Goal: Information Seeking & Learning: Learn about a topic

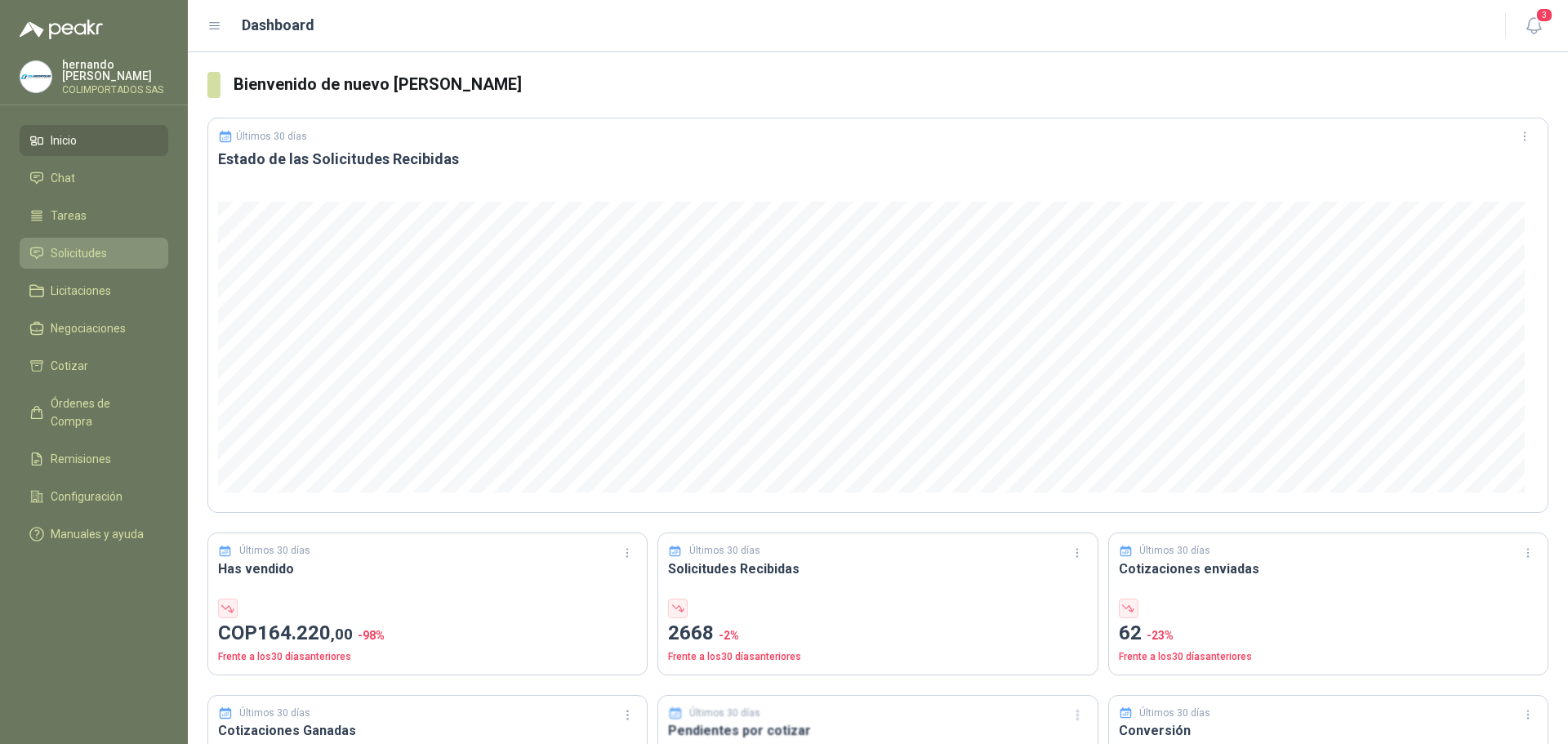
click at [124, 250] on li "Solicitudes" at bounding box center [94, 253] width 129 height 18
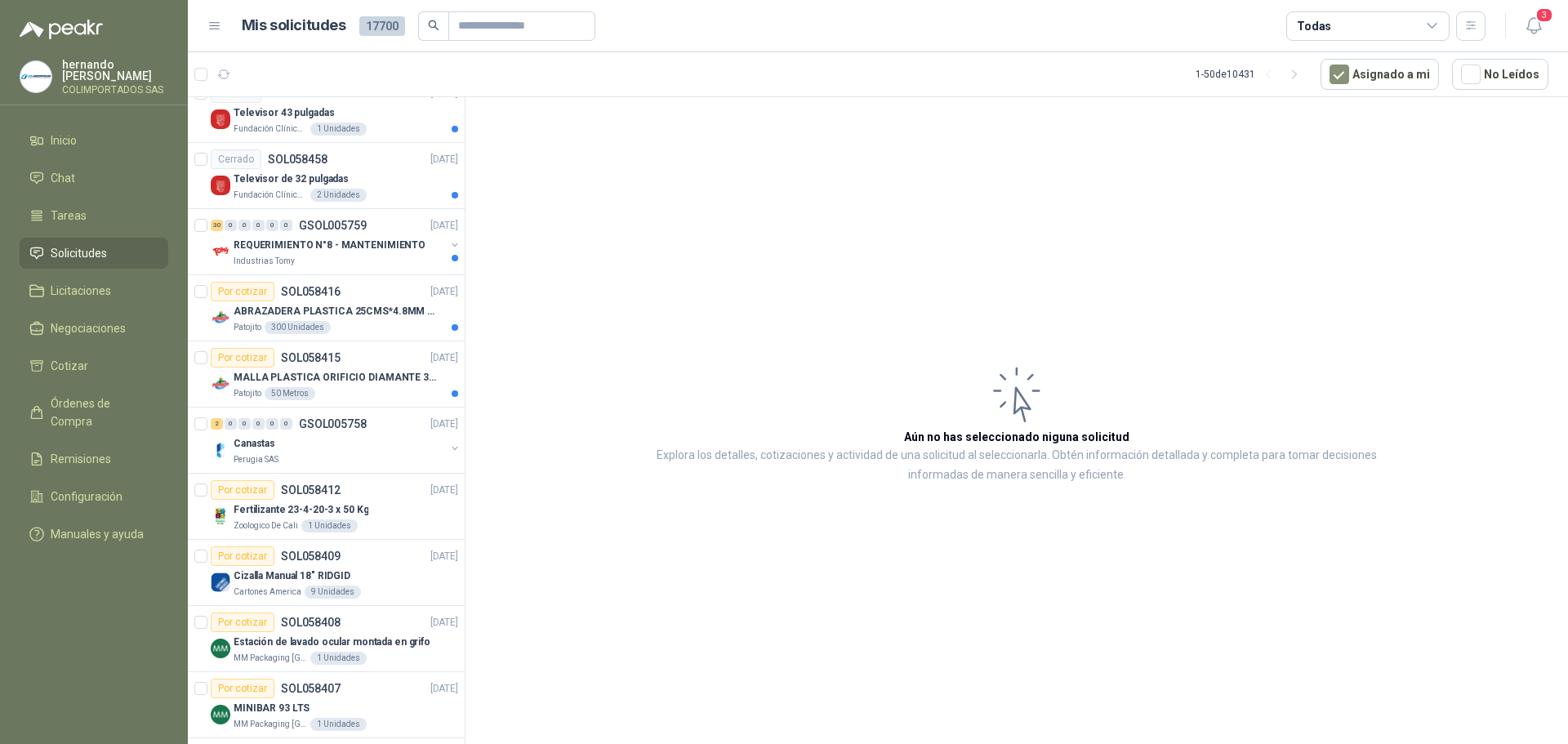
scroll to position [2187, 0]
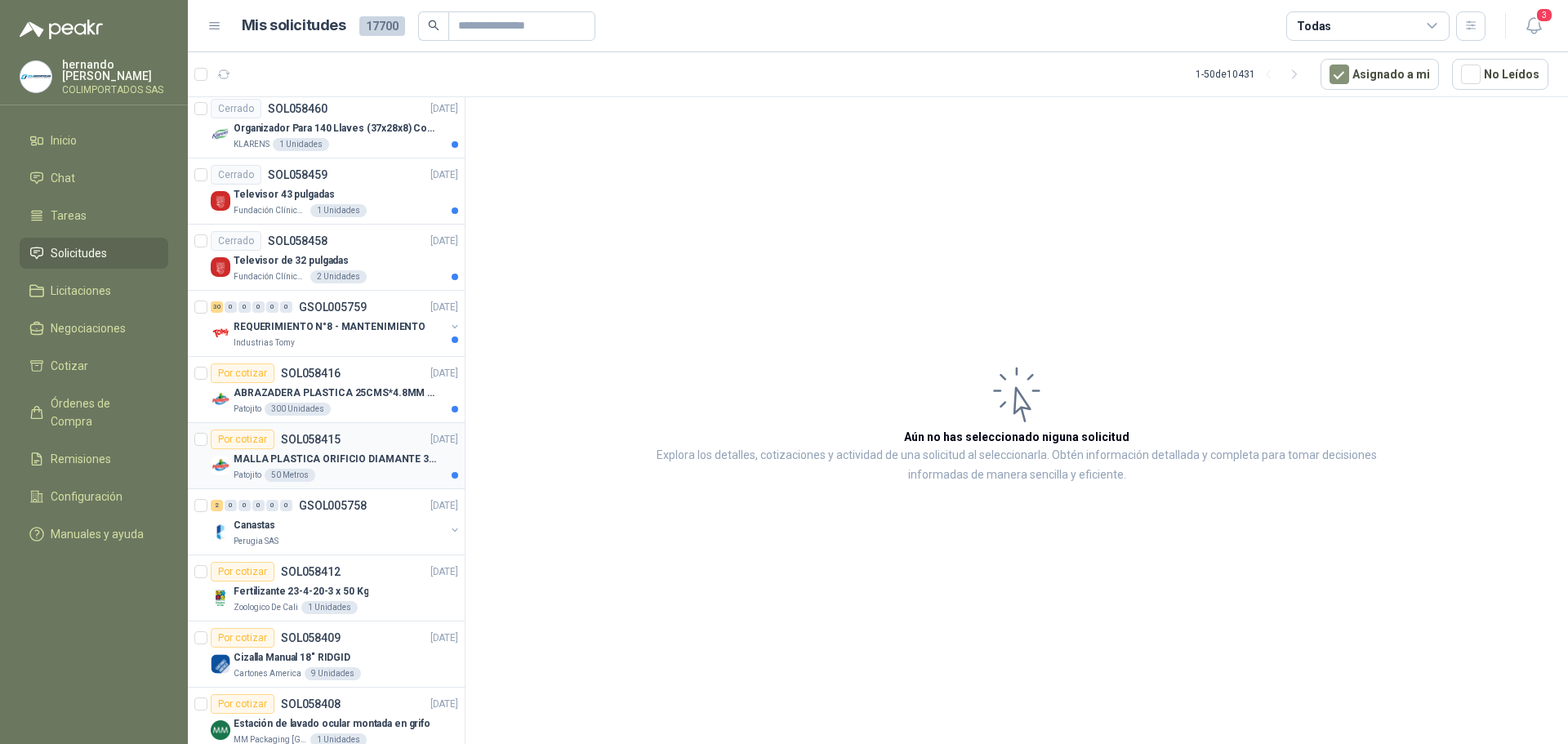
click at [356, 474] on div "Patojito 50 Metros" at bounding box center [346, 475] width 225 height 13
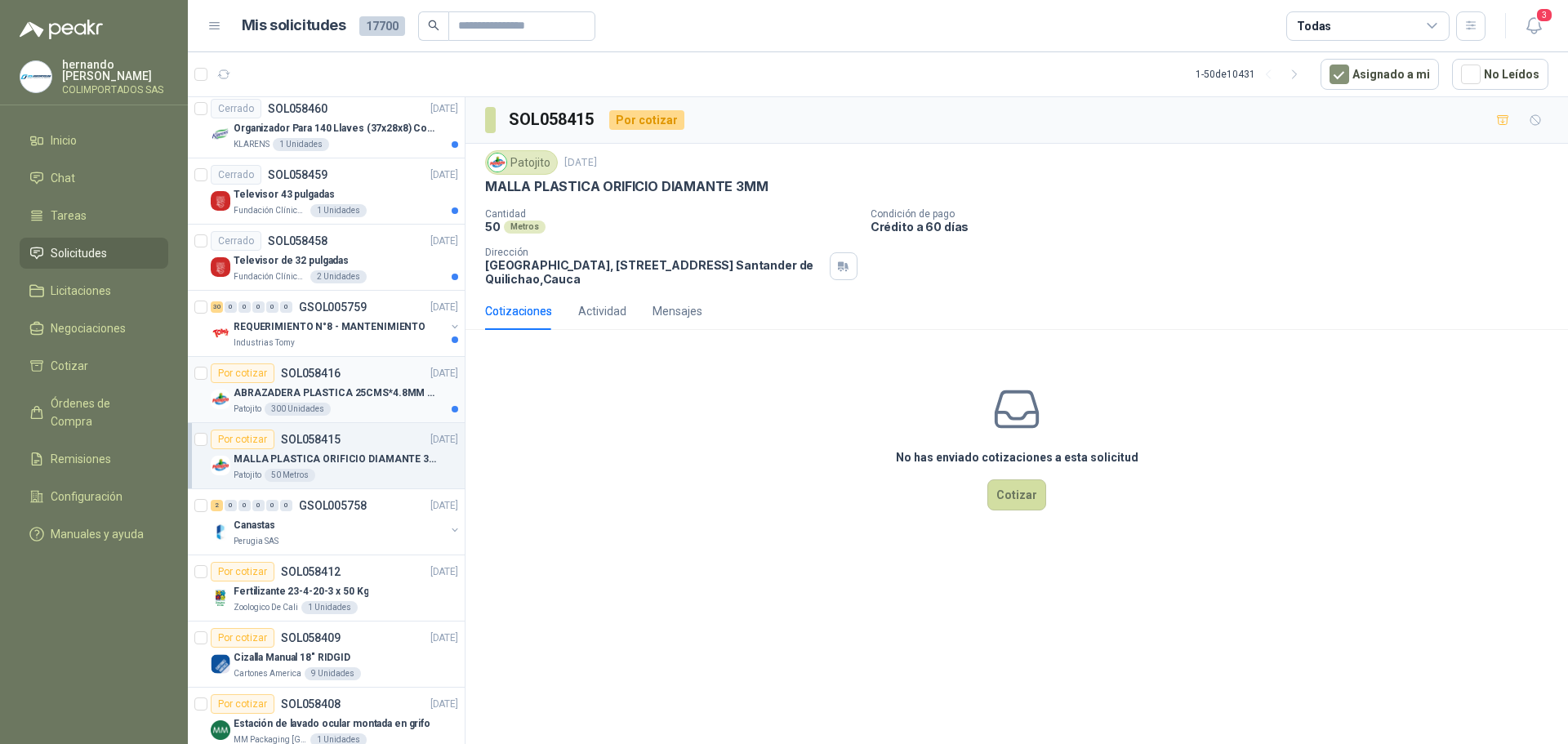
click at [371, 401] on div "ABRAZADERA PLASTICA 25CMS*4.8MM NEGRA" at bounding box center [346, 393] width 225 height 20
click at [344, 335] on div "REQUERIMIENTO N°8 - MANTENIMIENTO" at bounding box center [339, 327] width 212 height 20
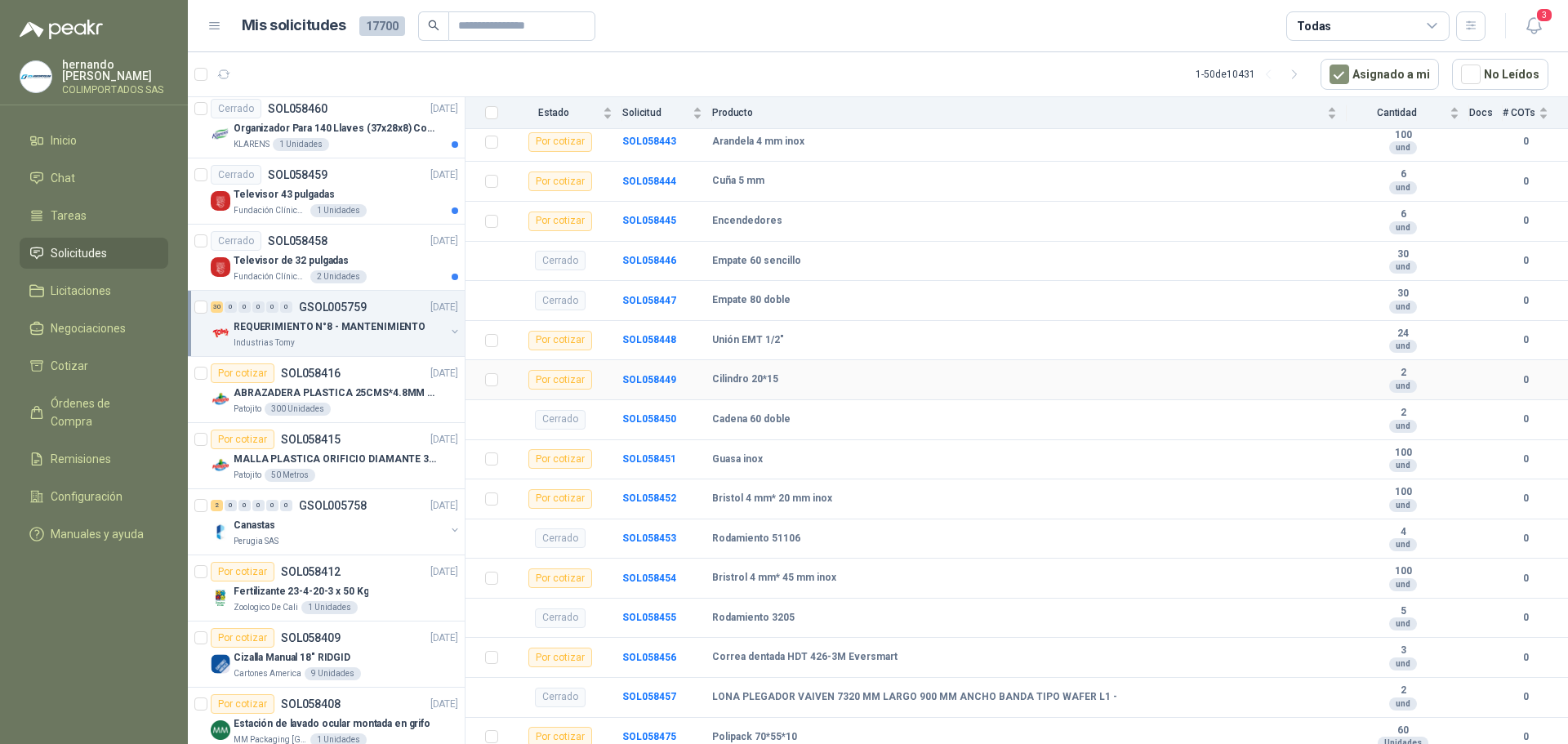
scroll to position [1231, 0]
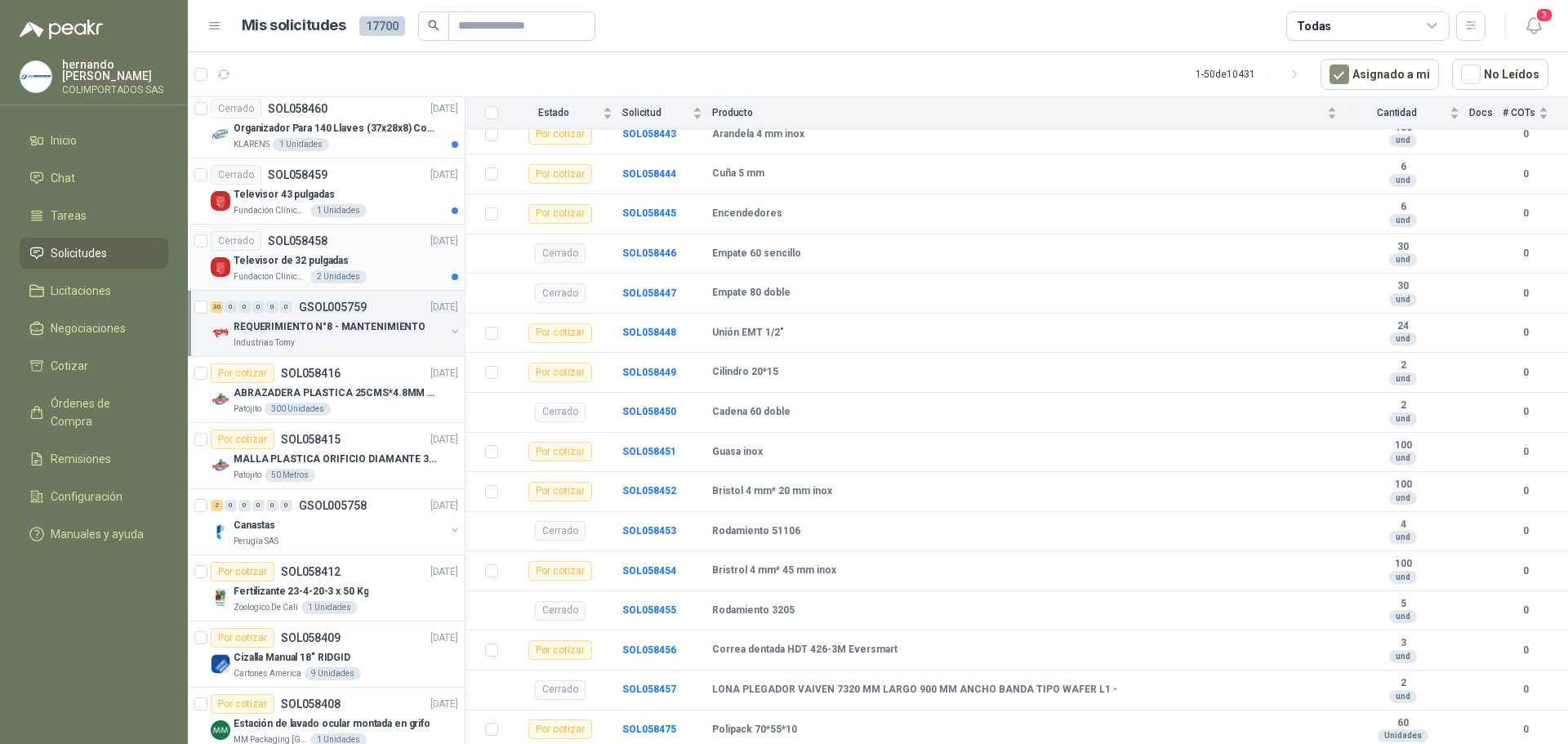
click at [387, 264] on div "Televisor de 32 pulgadas" at bounding box center [346, 260] width 225 height 20
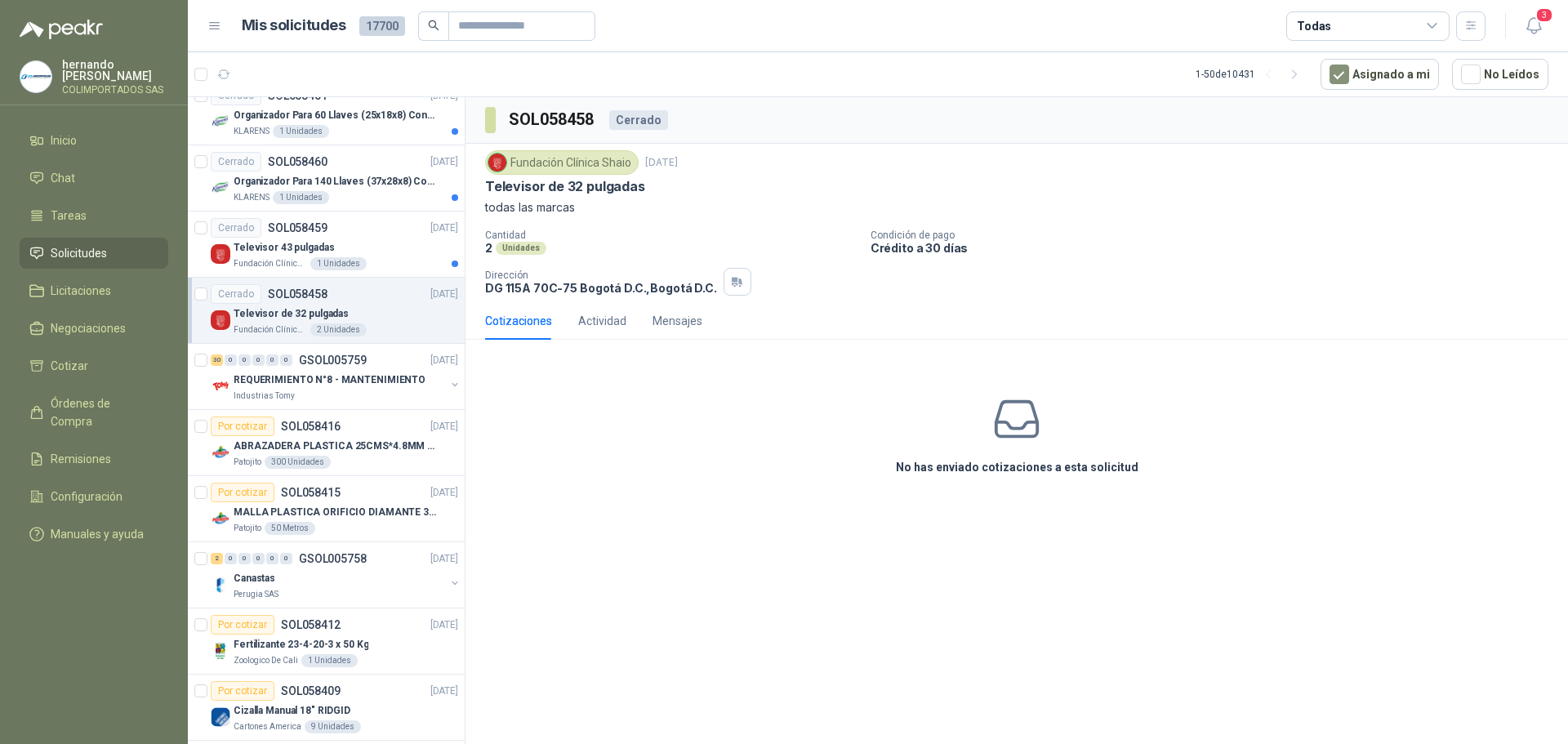
scroll to position [2105, 0]
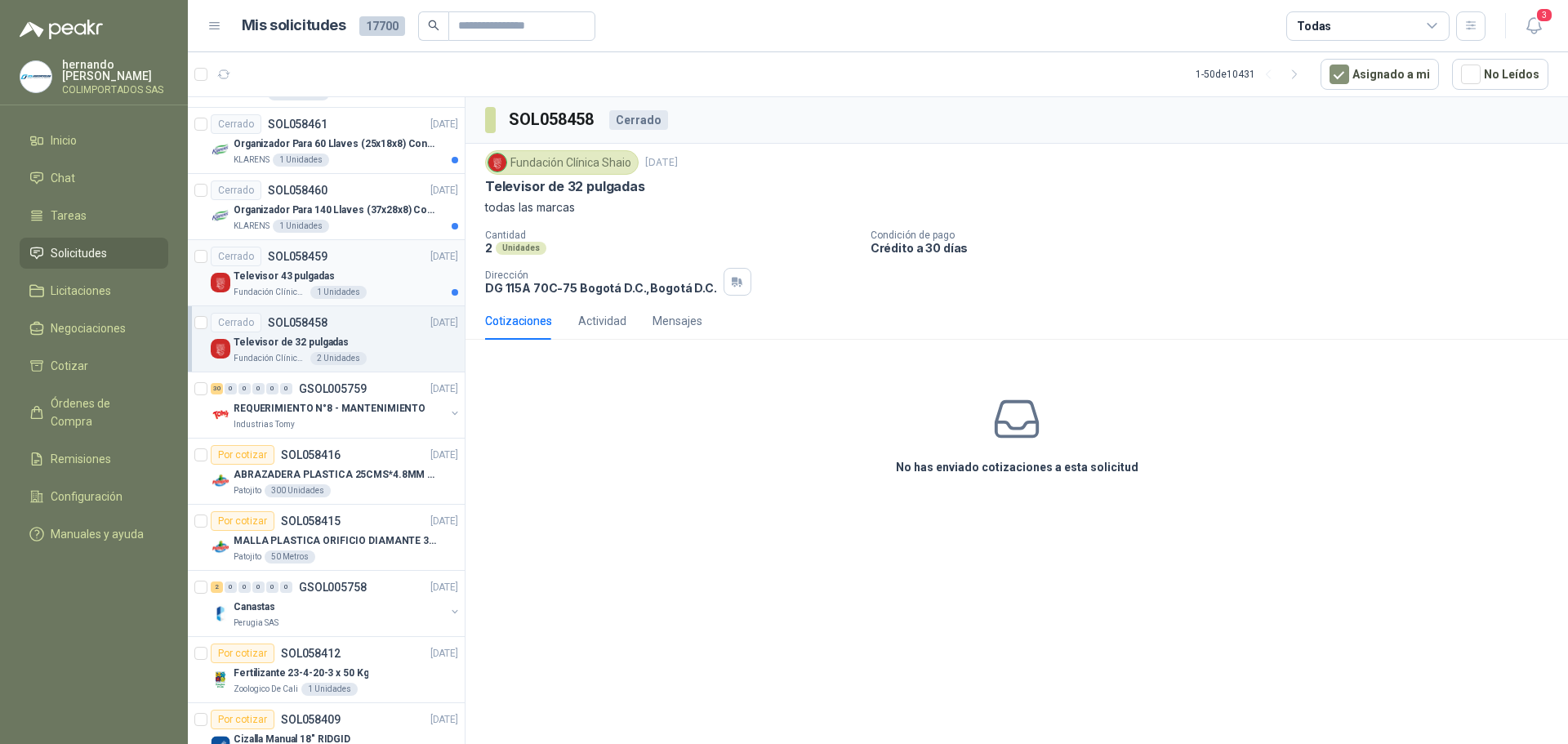
click at [394, 283] on div "Televisor 43 pulgadas" at bounding box center [346, 276] width 225 height 20
click at [372, 230] on div "KLARENS 1 Unidades" at bounding box center [346, 226] width 225 height 13
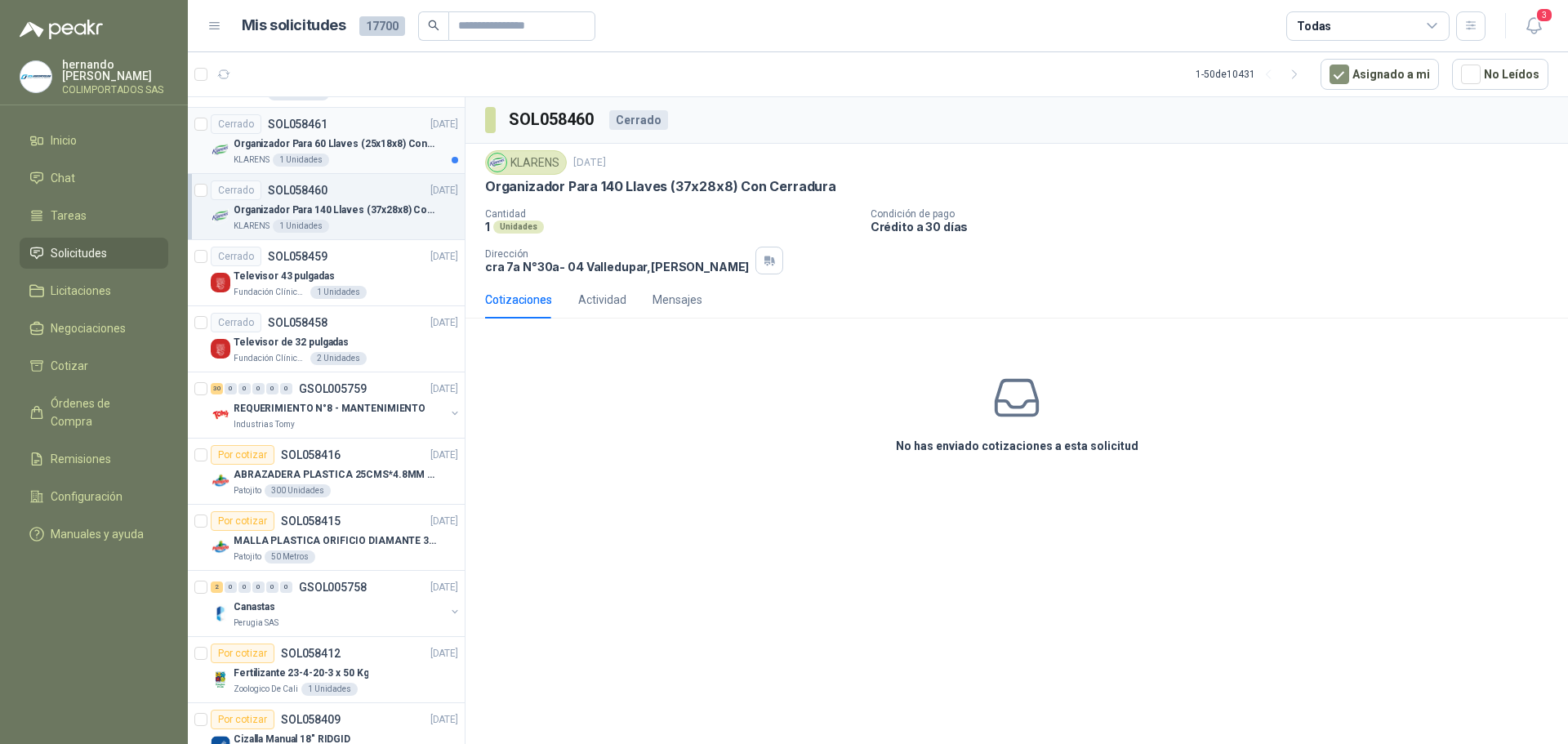
click at [392, 161] on div "KLARENS 1 Unidades" at bounding box center [346, 160] width 225 height 13
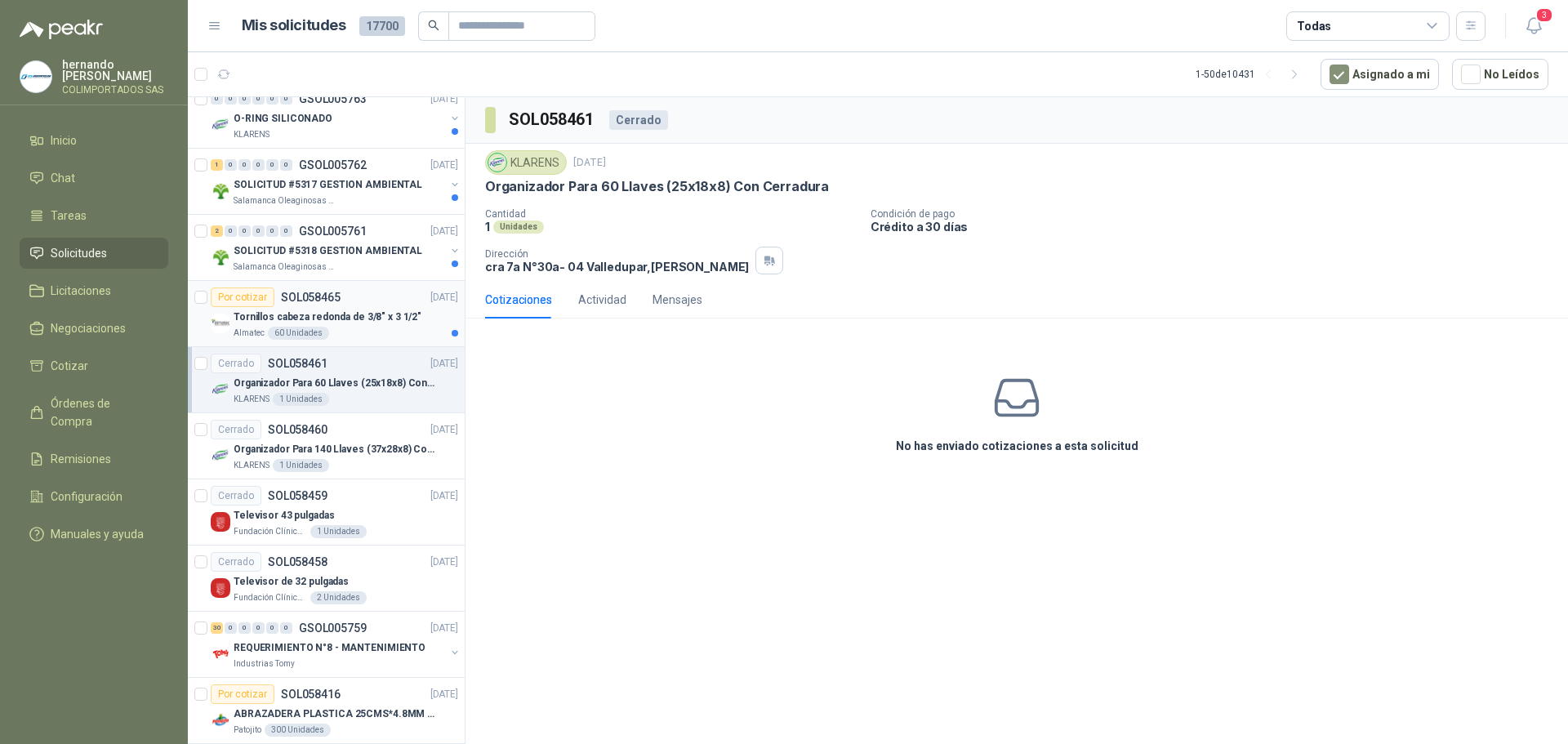
scroll to position [1860, 0]
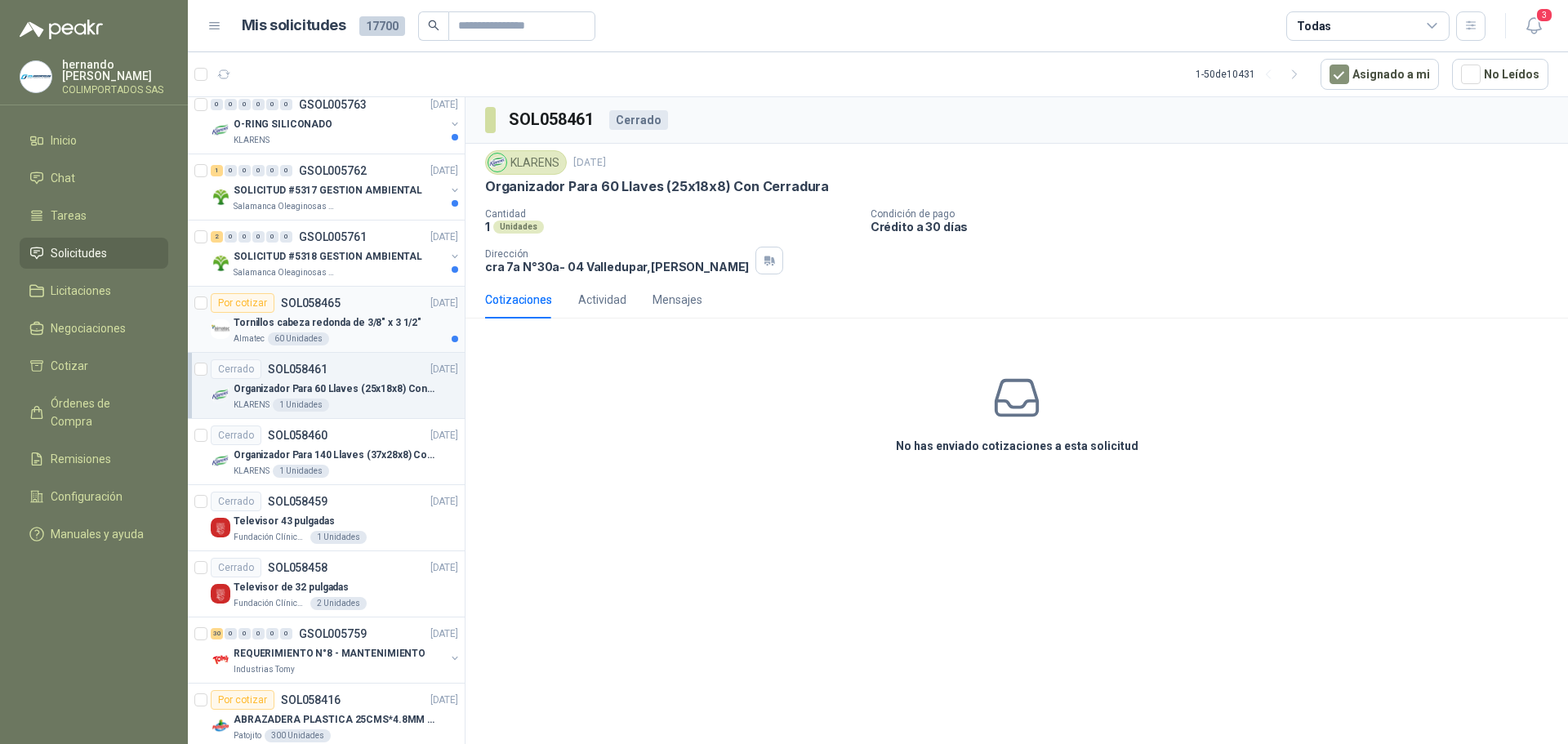
click at [366, 327] on p "Tornillos cabeza redonda de 3/8" x 3 1/2"" at bounding box center [327, 322] width 188 height 15
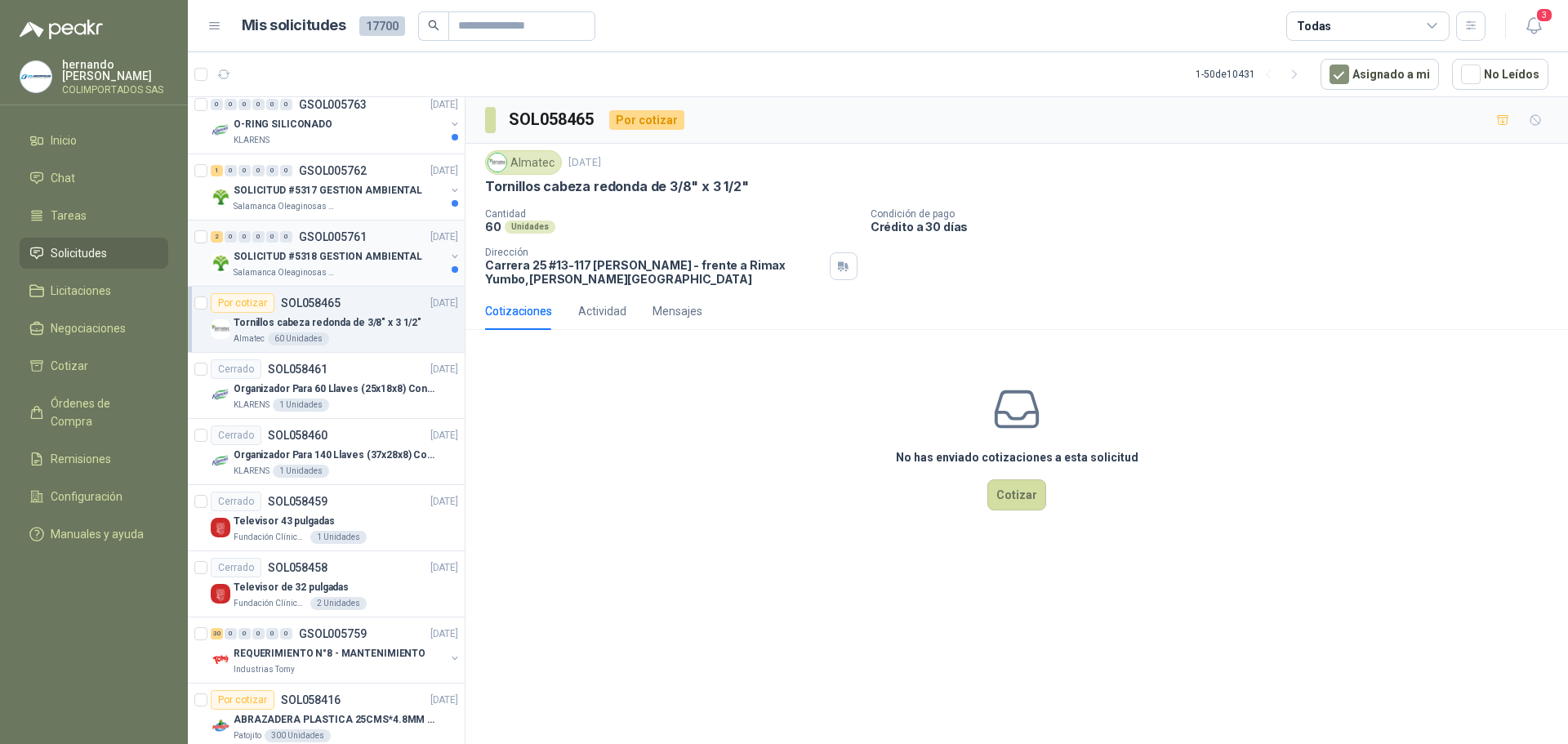
click at [338, 254] on p "SOLICITUD #5318 GESTION AMBIENTAL" at bounding box center [328, 256] width 189 height 15
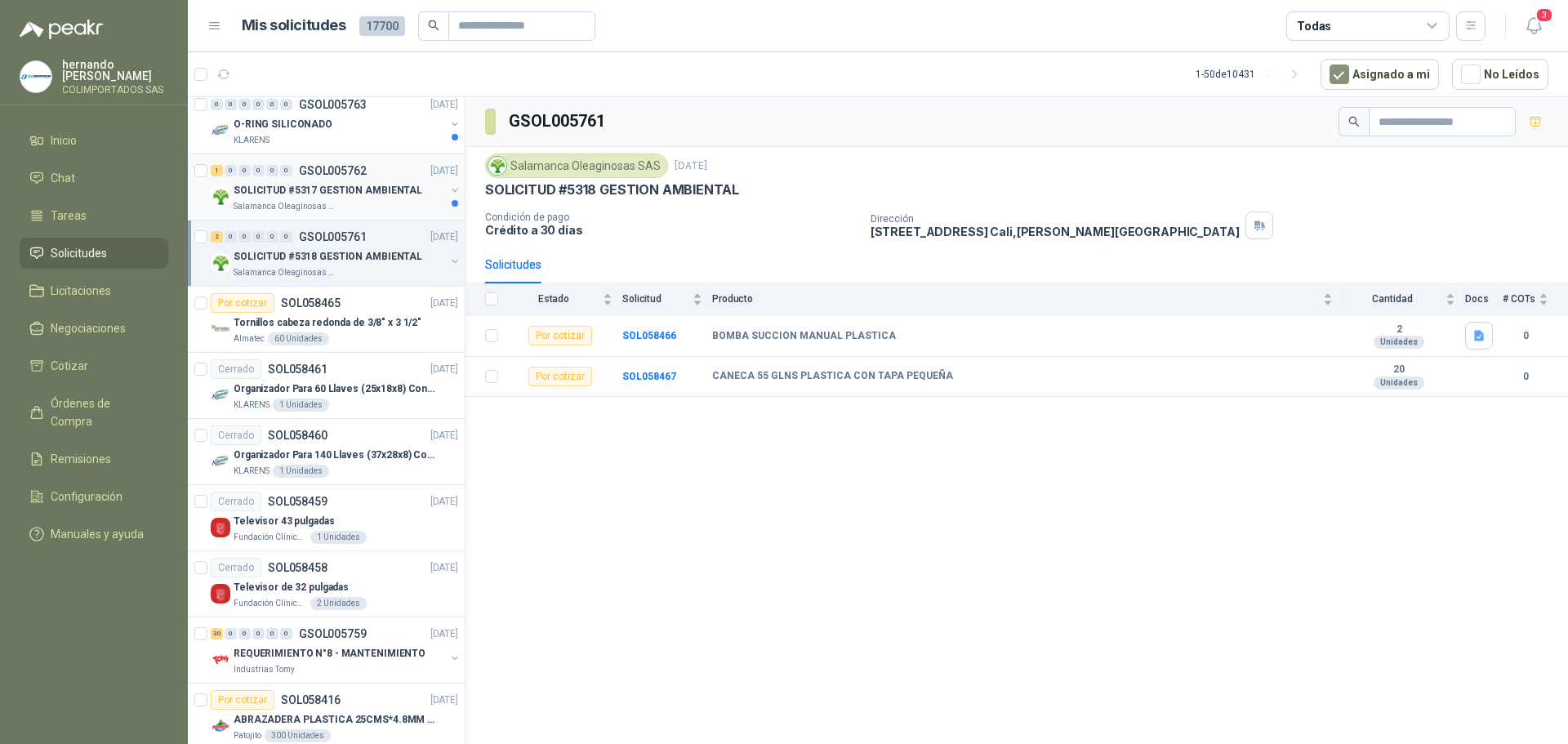
click at [357, 203] on div "Salamanca Oleaginosas SAS" at bounding box center [339, 206] width 212 height 13
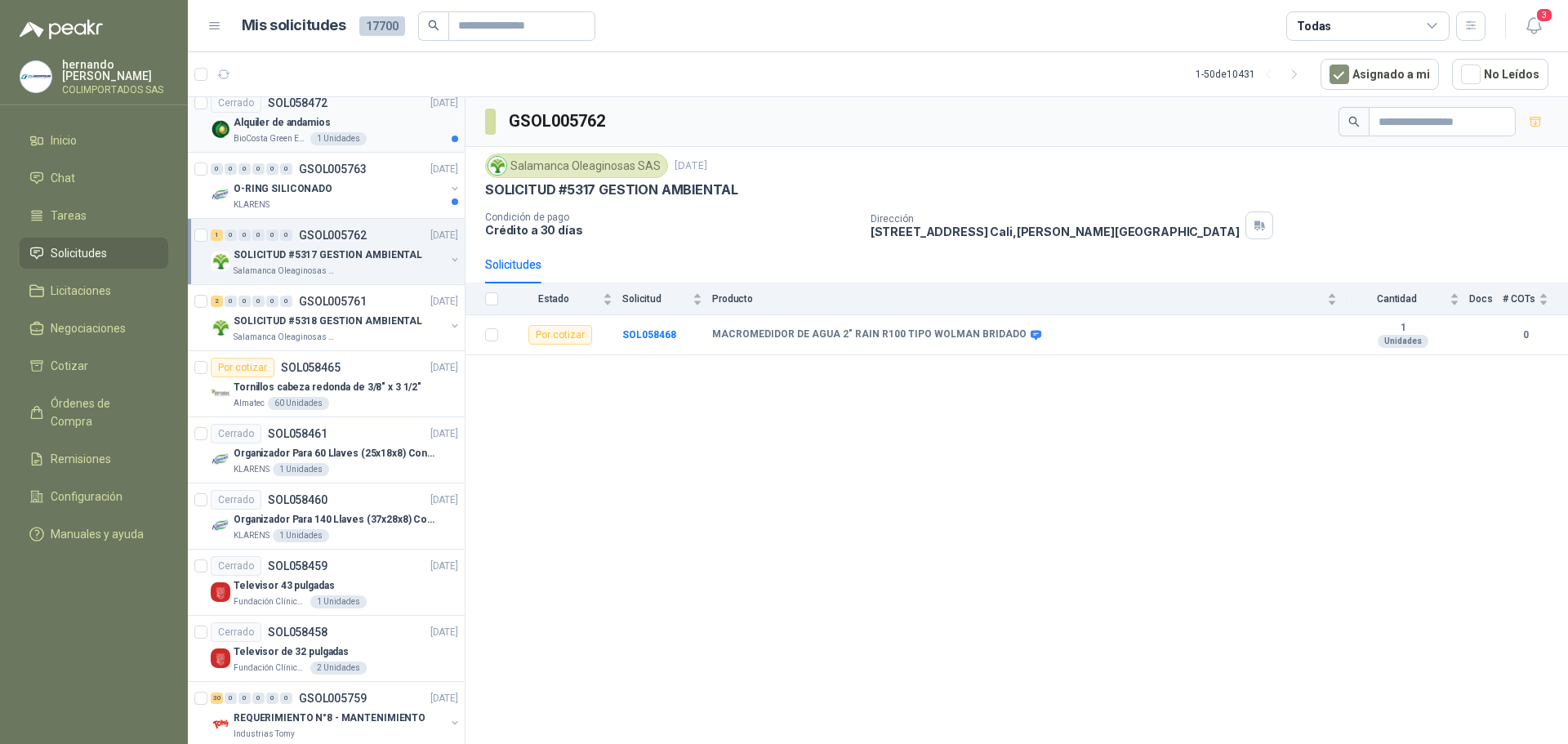
scroll to position [1697, 0]
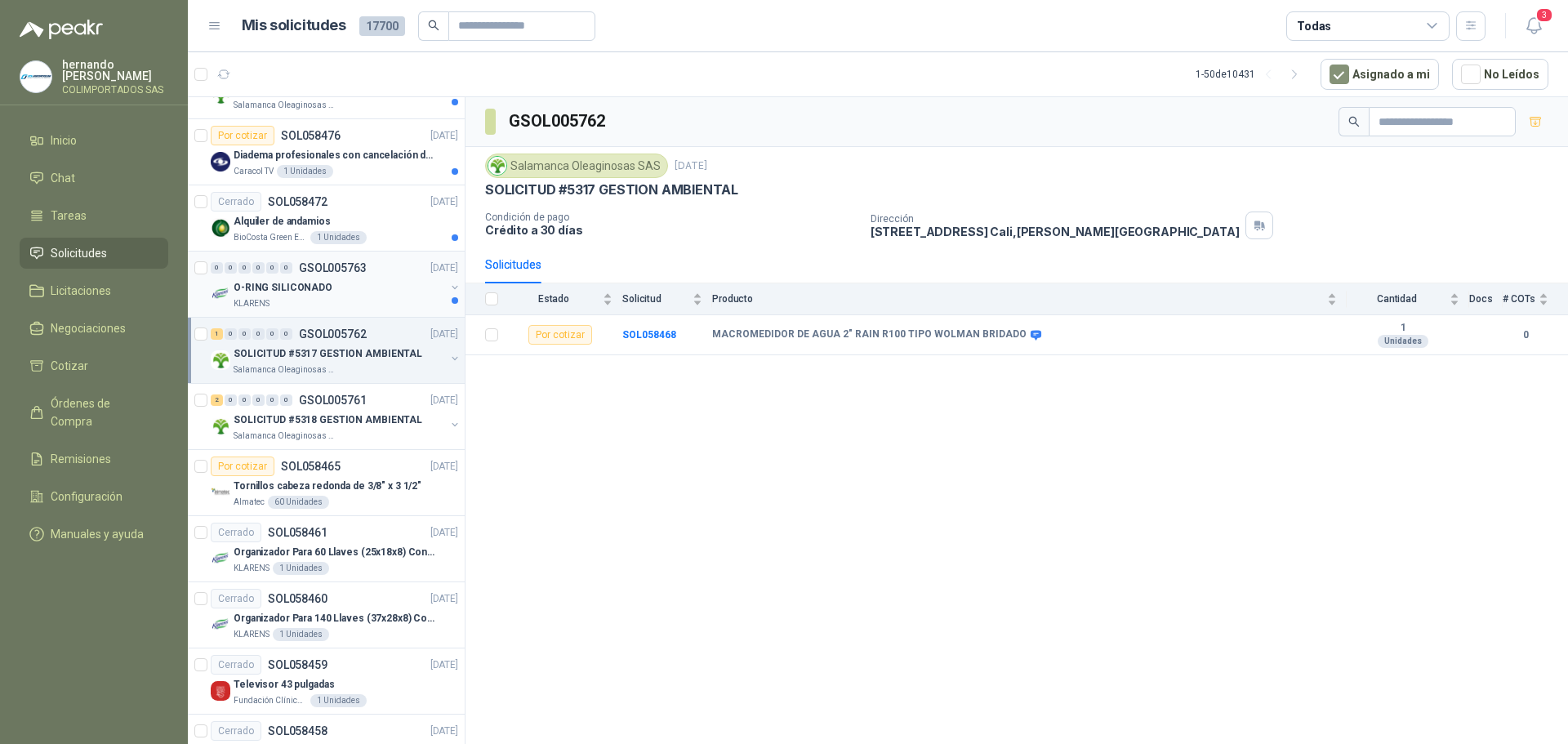
click at [346, 301] on div "KLARENS" at bounding box center [339, 303] width 212 height 13
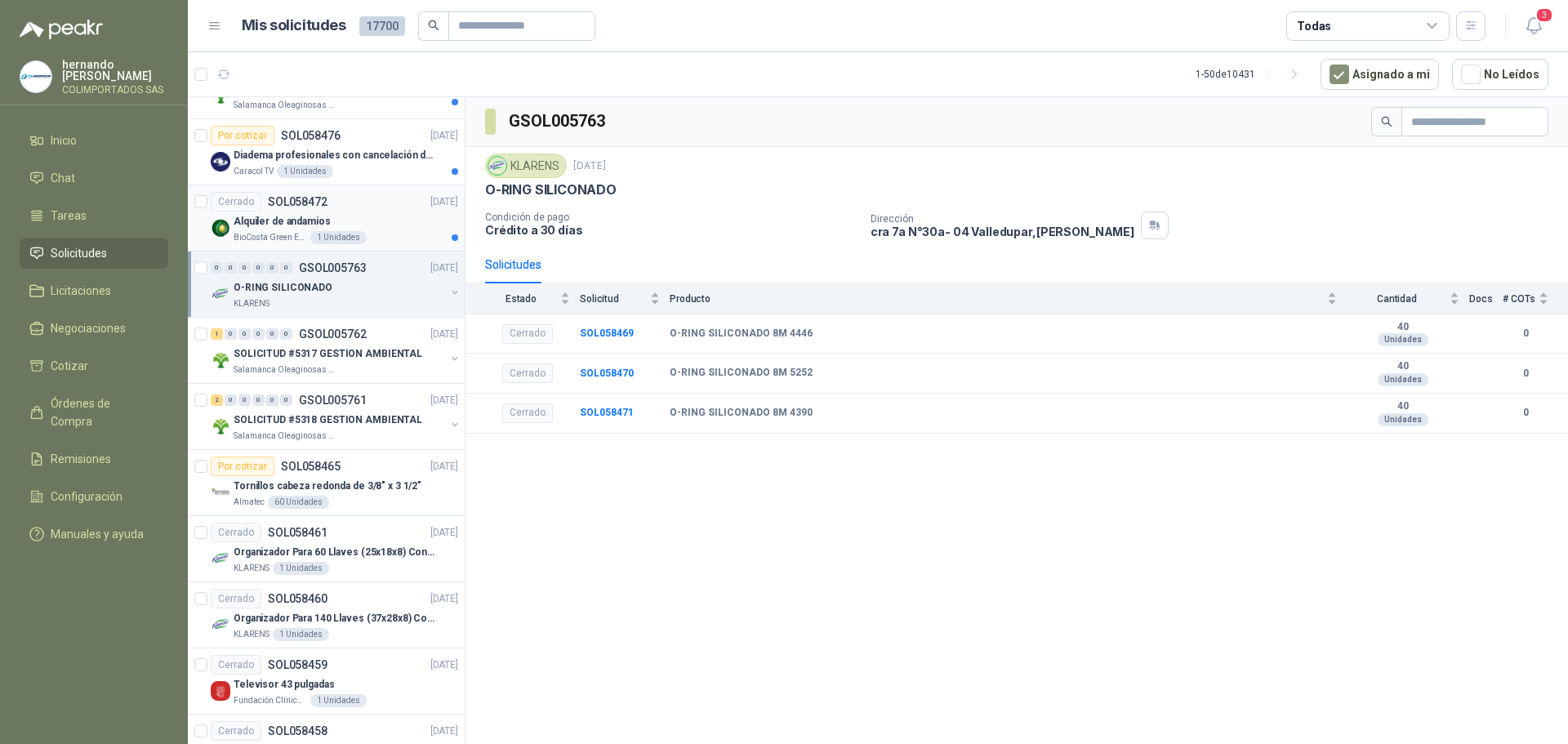
click at [405, 230] on div "Alquiler de andamios" at bounding box center [346, 222] width 225 height 20
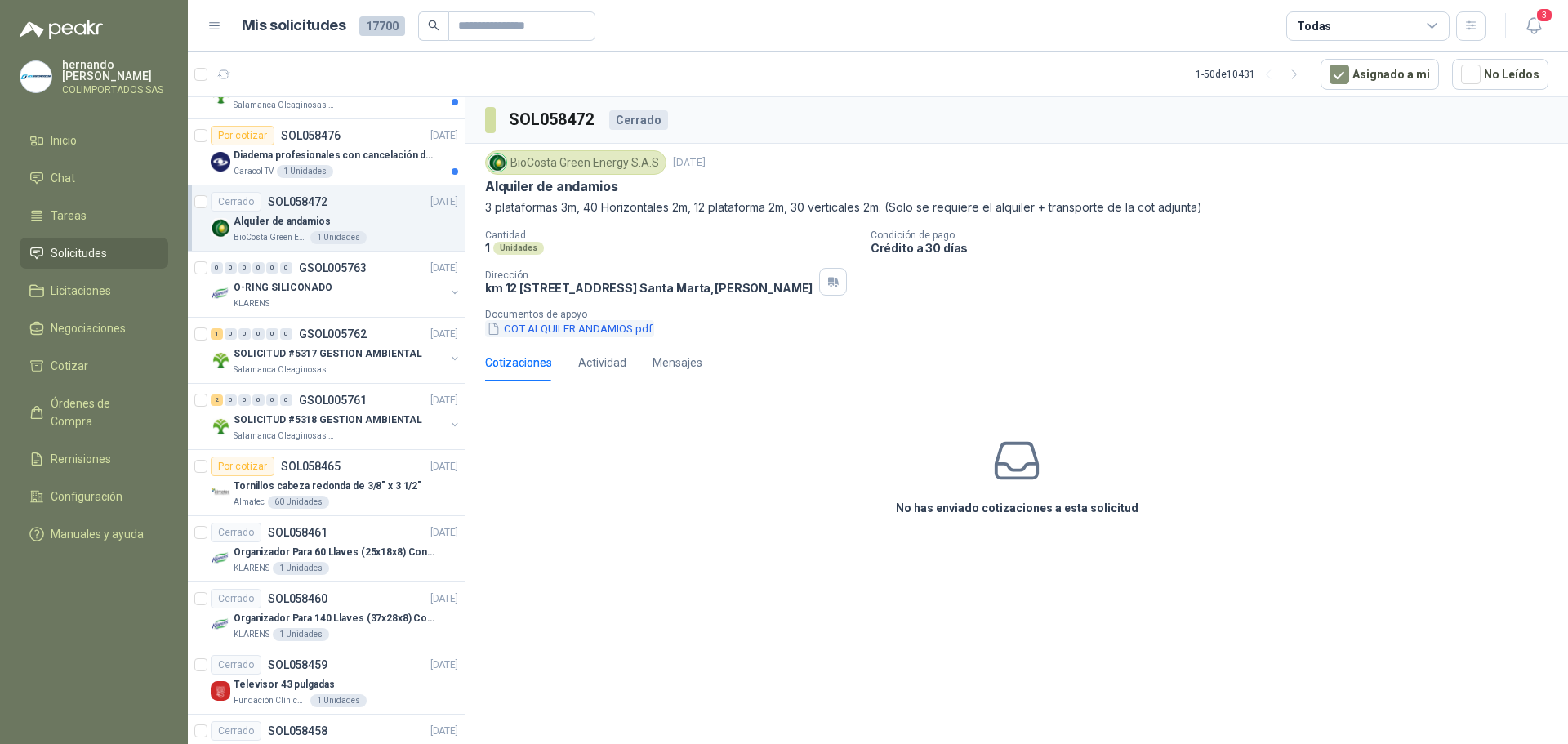
click at [601, 337] on button "COT ALQUILER ANDAMIOS.pdf" at bounding box center [569, 328] width 169 height 17
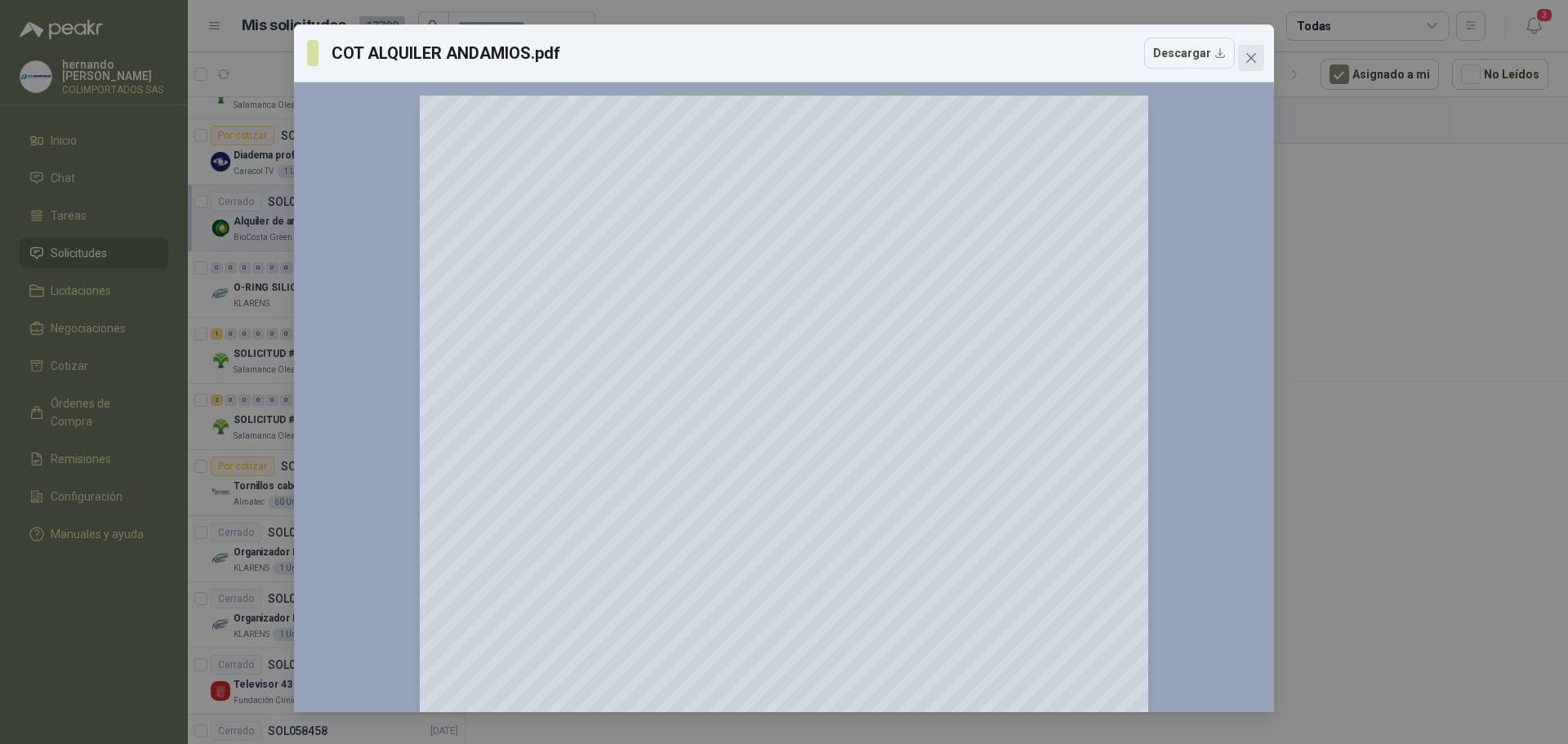
click at [1248, 60] on icon "close" at bounding box center [1251, 57] width 10 height 10
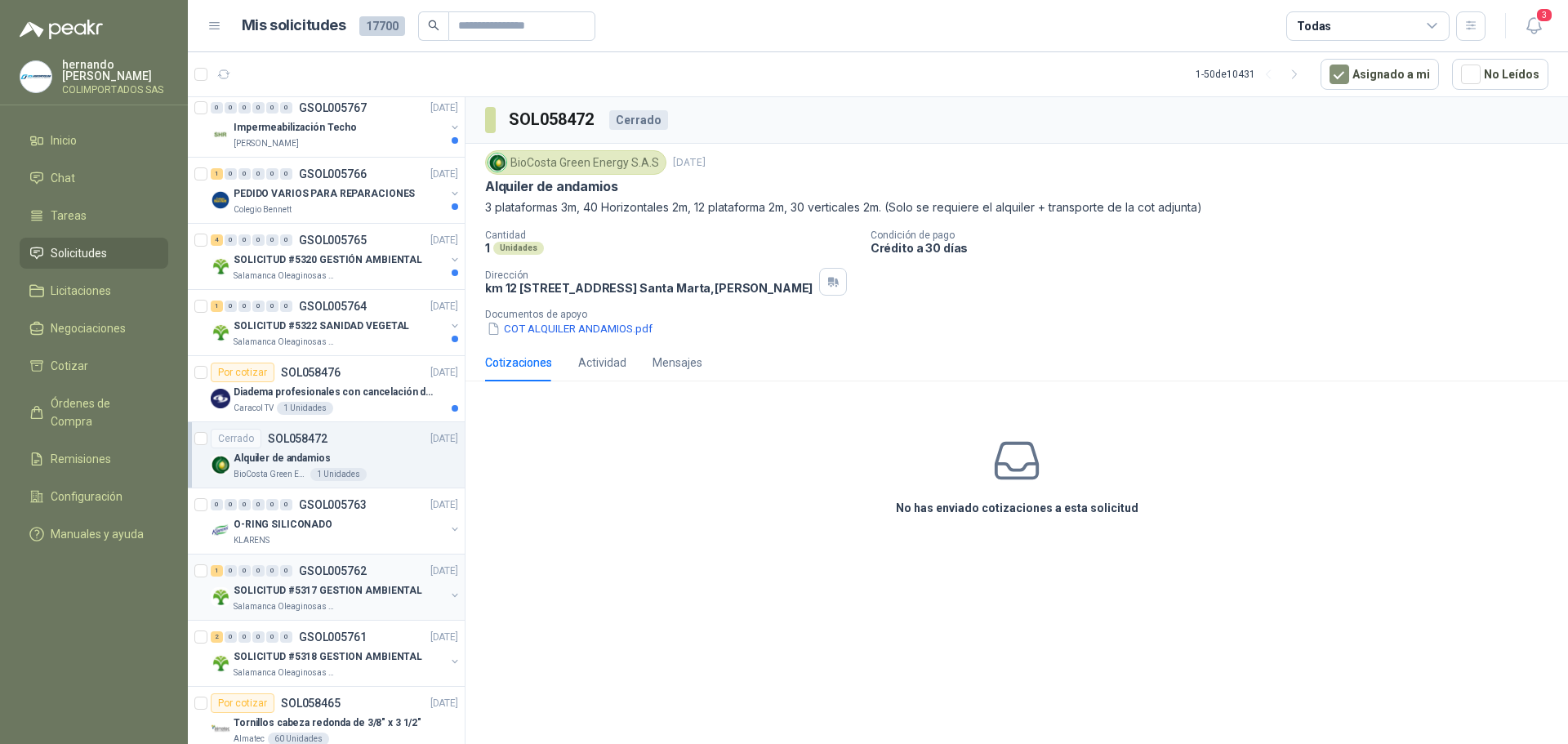
scroll to position [1452, 0]
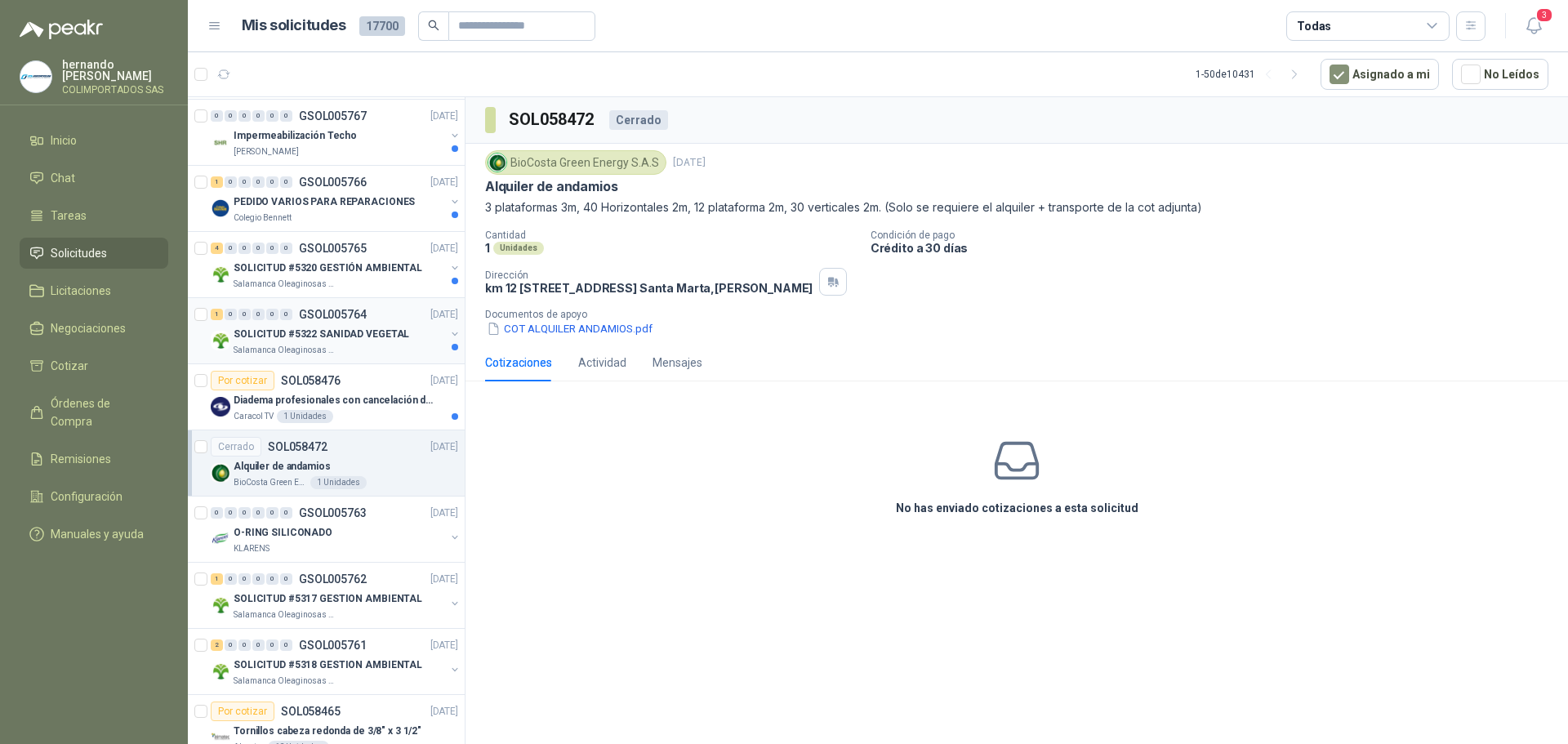
click at [396, 344] on div "Salamanca Oleaginosas SAS" at bounding box center [339, 350] width 212 height 13
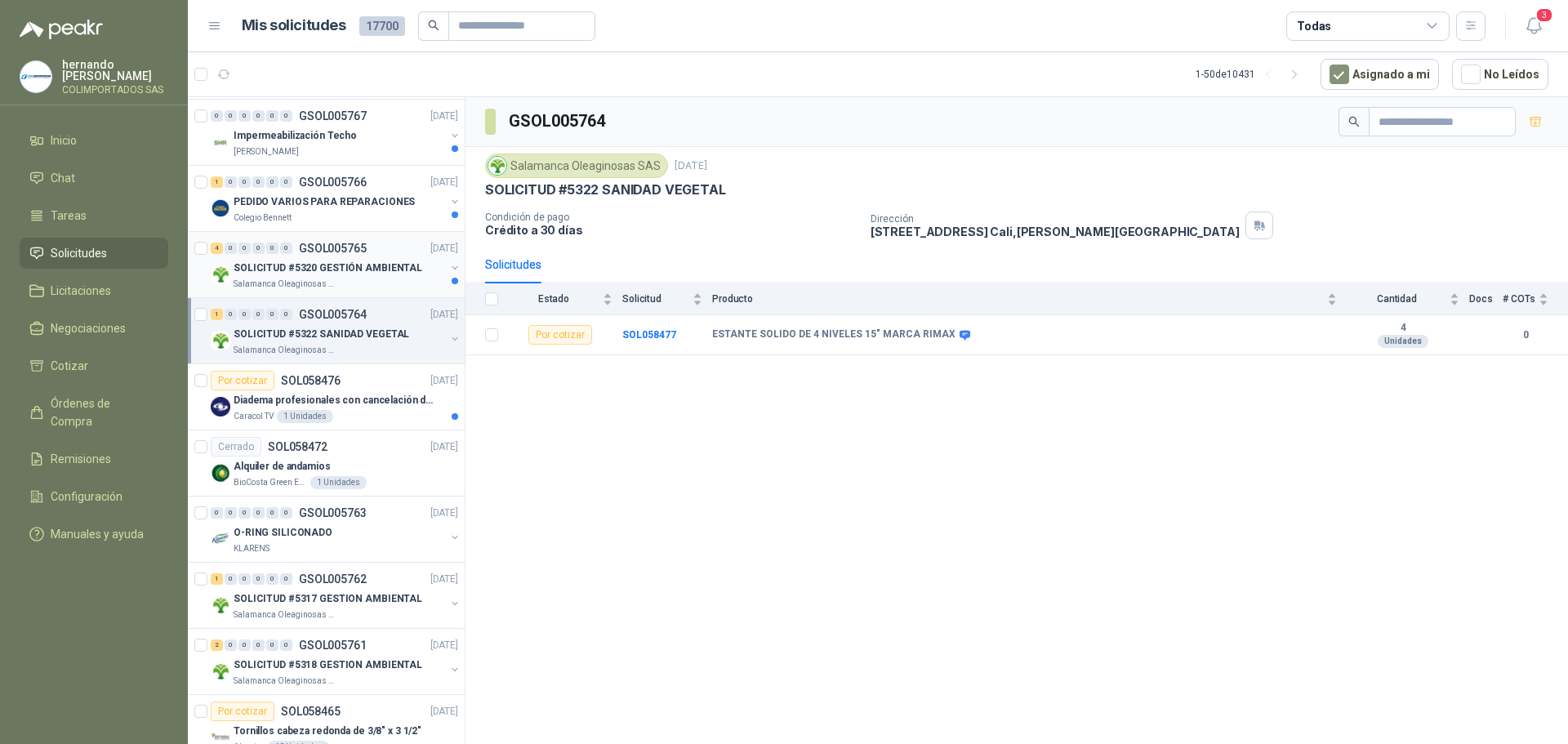
click at [383, 286] on div "Salamanca Oleaginosas SAS" at bounding box center [339, 284] width 212 height 13
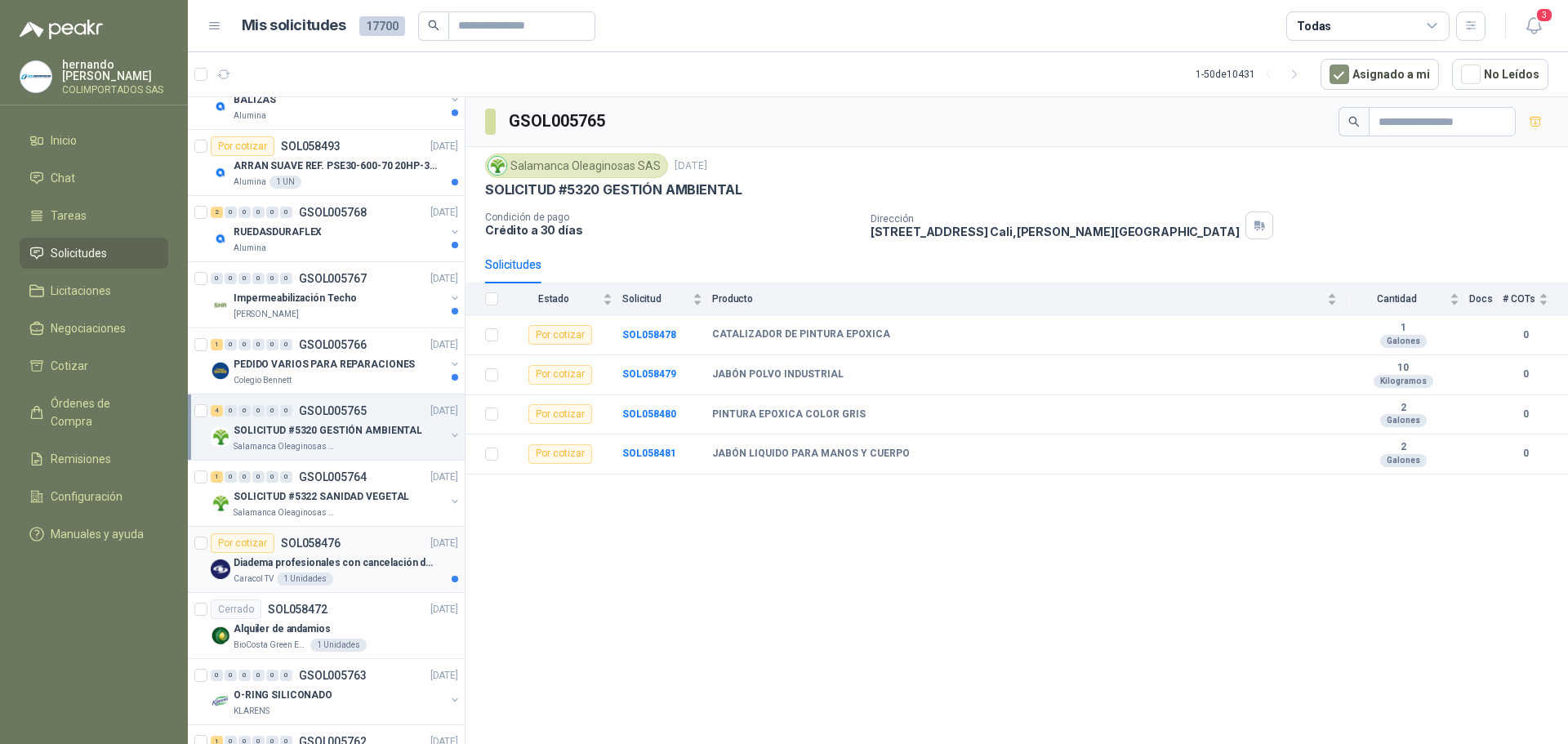
scroll to position [1289, 0]
click at [360, 311] on div "[PERSON_NAME]" at bounding box center [339, 315] width 212 height 13
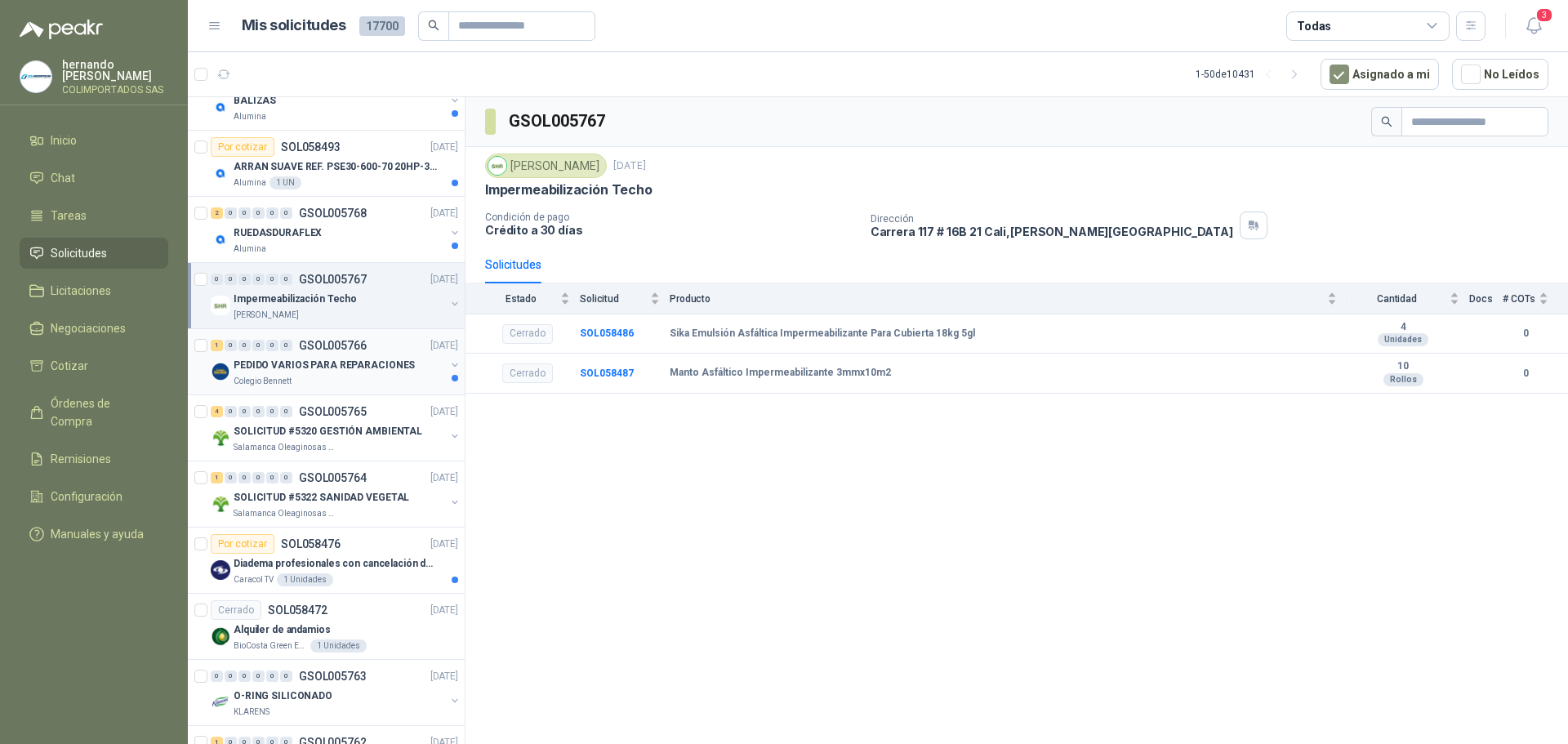
click at [376, 379] on div "Colegio Bennett" at bounding box center [339, 381] width 212 height 13
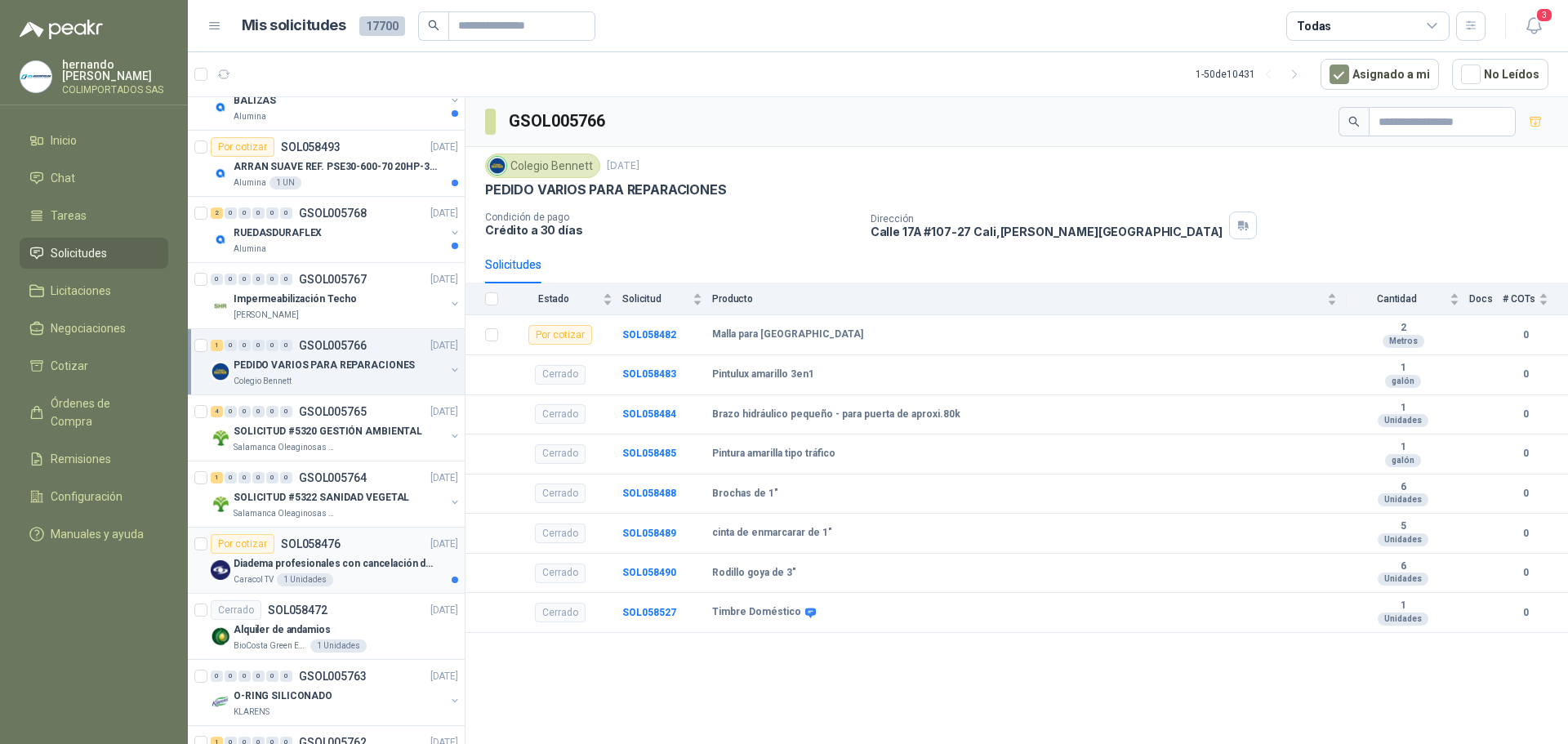
click at [391, 571] on p "Diadema profesionales con cancelación de ruido en micrófono" at bounding box center [335, 563] width 203 height 15
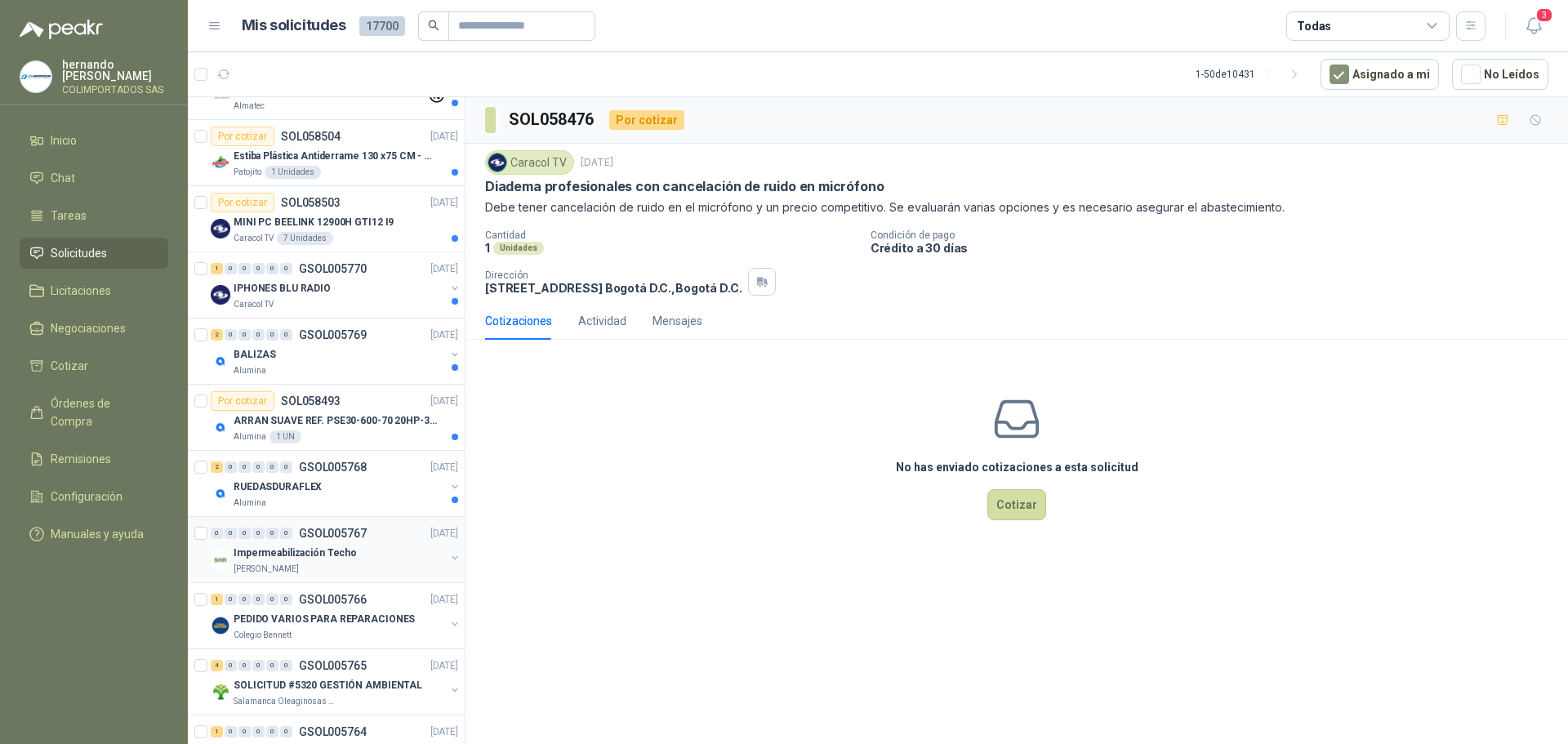
scroll to position [962, 0]
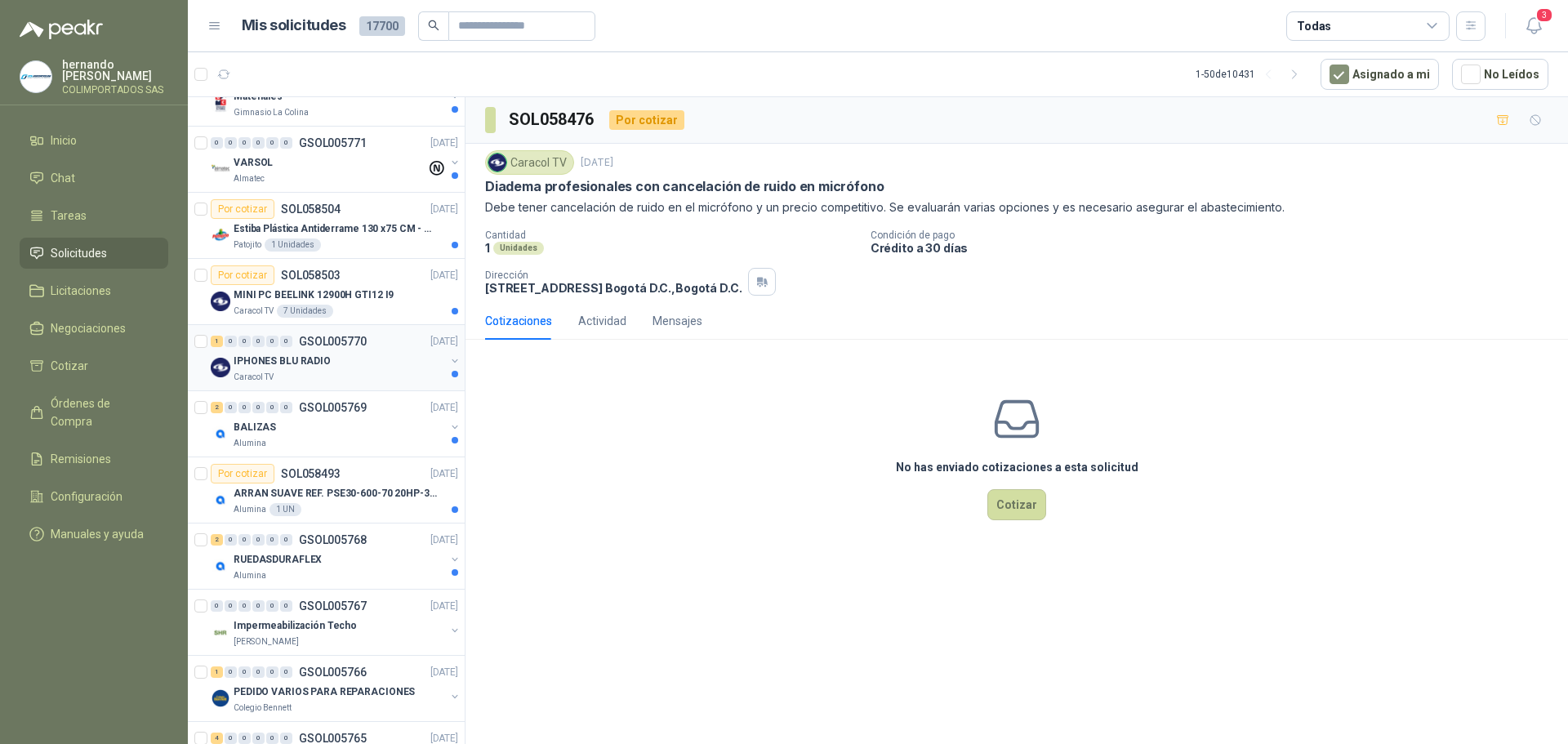
click at [322, 383] on div "1 0 0 0 0 0 GSOL005770 [DATE] IPHONES BLU RADIO Caracol TV" at bounding box center [326, 358] width 277 height 66
click at [341, 362] on div "IPHONES BLU RADIO" at bounding box center [339, 361] width 212 height 20
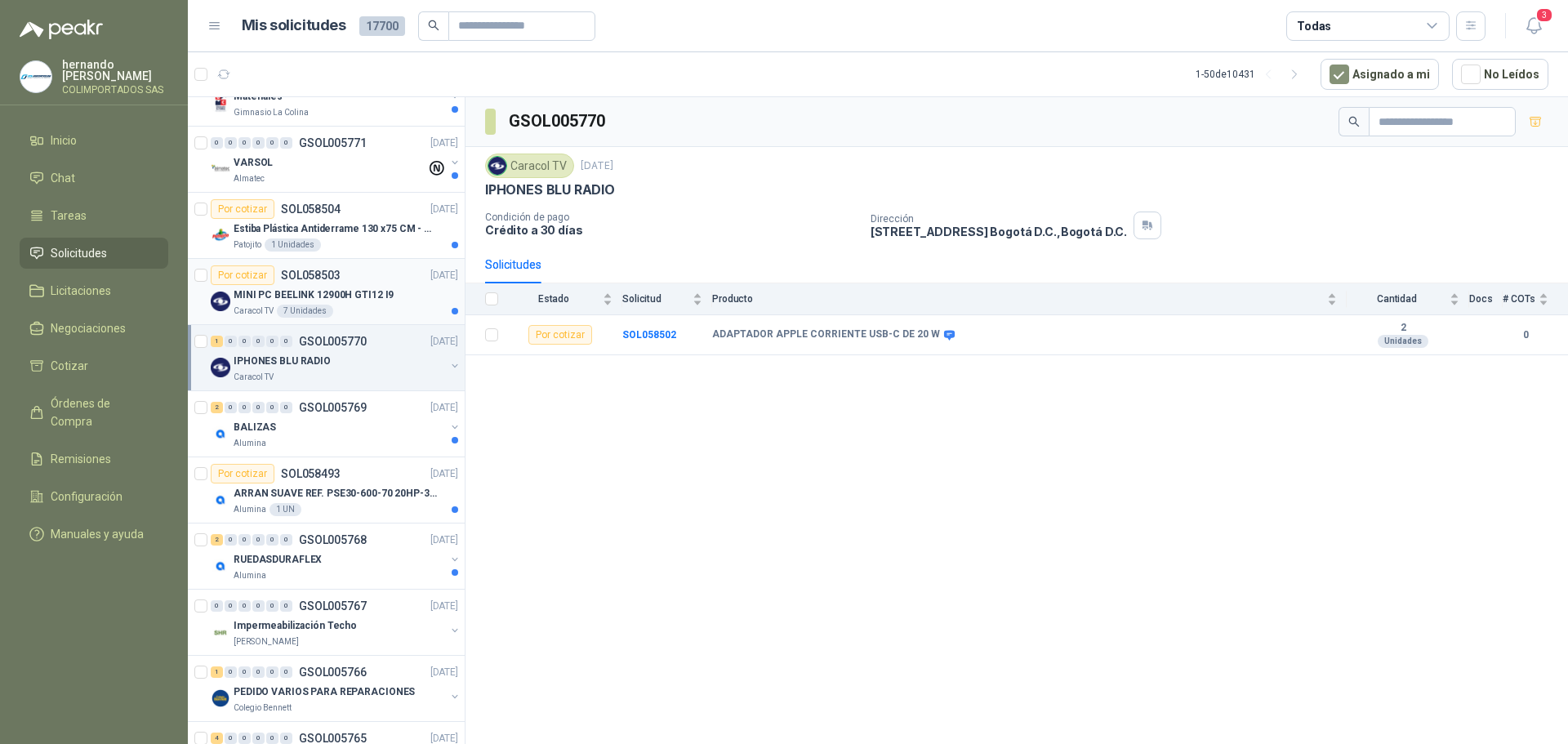
click at [367, 301] on p "MINI PC BEELINK 12900H GTI12 I9" at bounding box center [313, 294] width 160 height 15
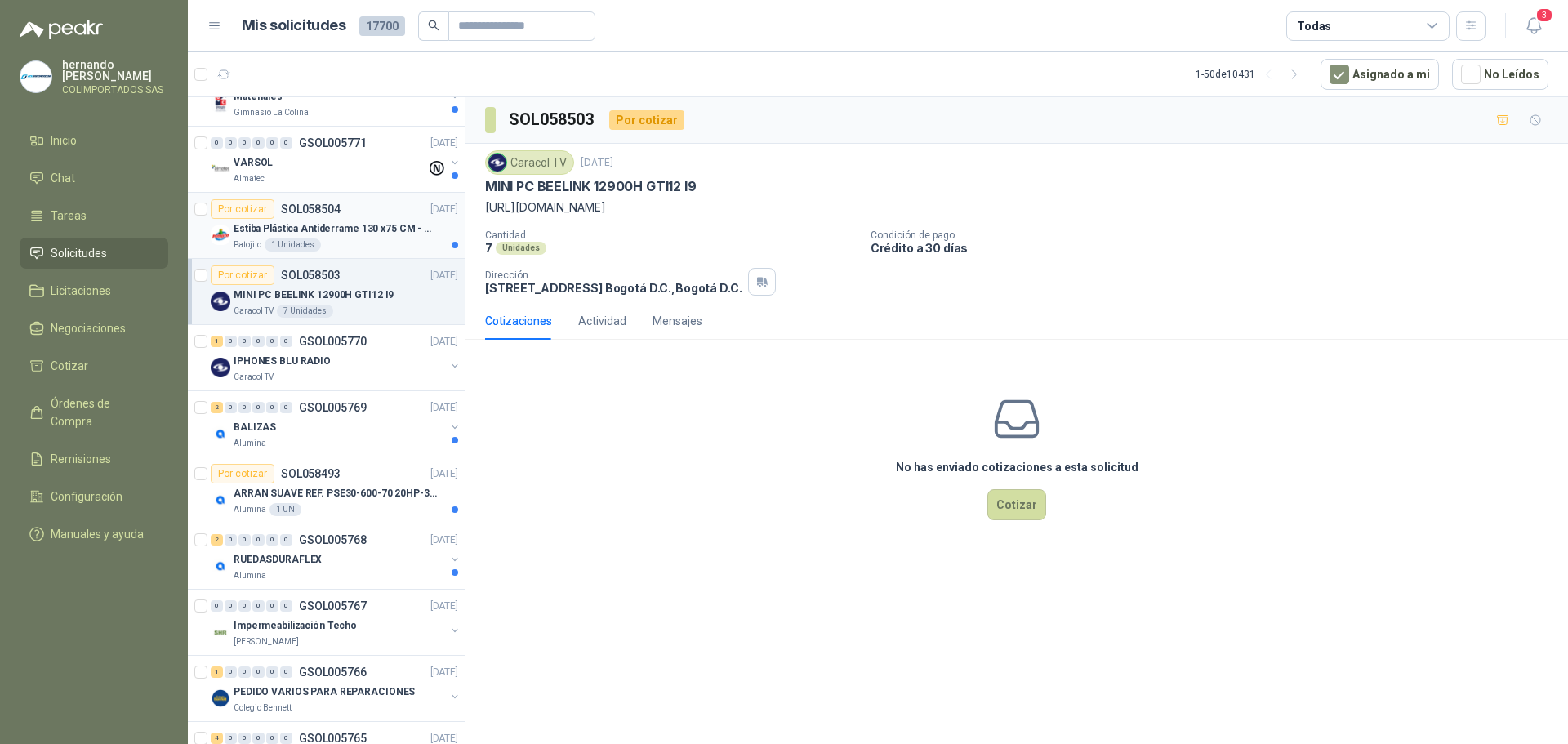
click at [356, 244] on div "Patojito 1 Unidades" at bounding box center [346, 245] width 225 height 13
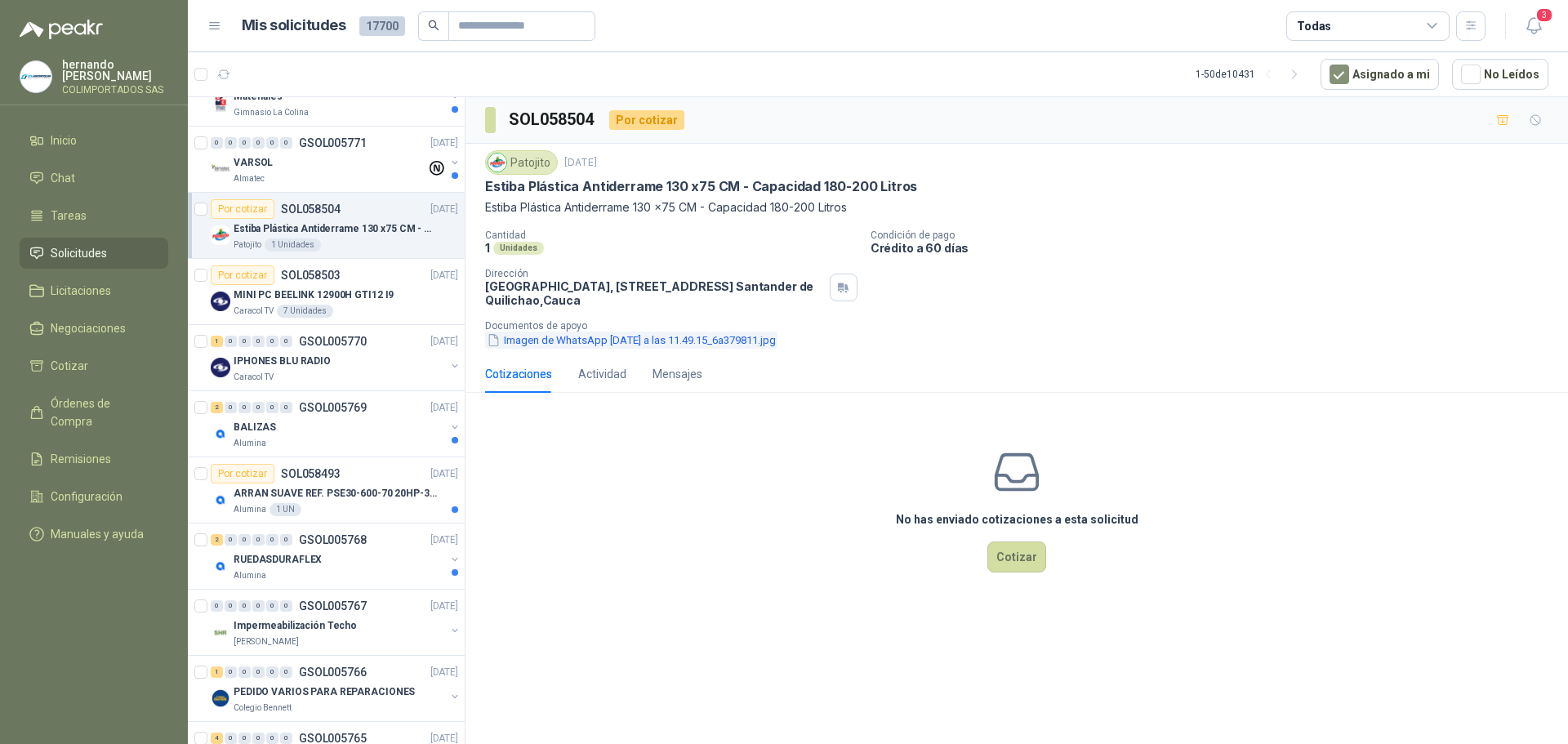
click at [575, 342] on button "Imagen de WhatsApp [DATE] a las 11.49.15_6a379811.jpg" at bounding box center [631, 339] width 293 height 17
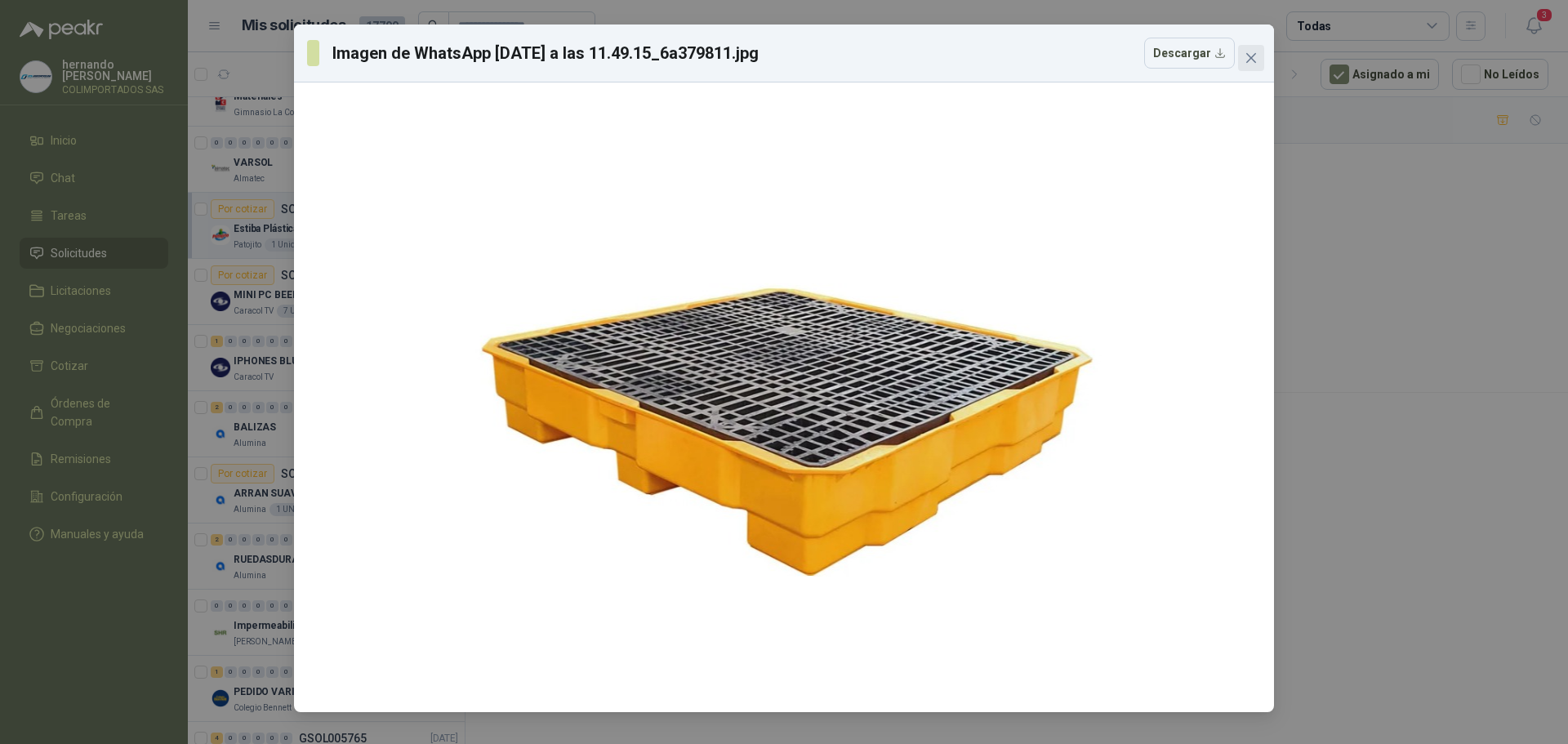
click at [1250, 58] on icon "close" at bounding box center [1251, 57] width 13 height 13
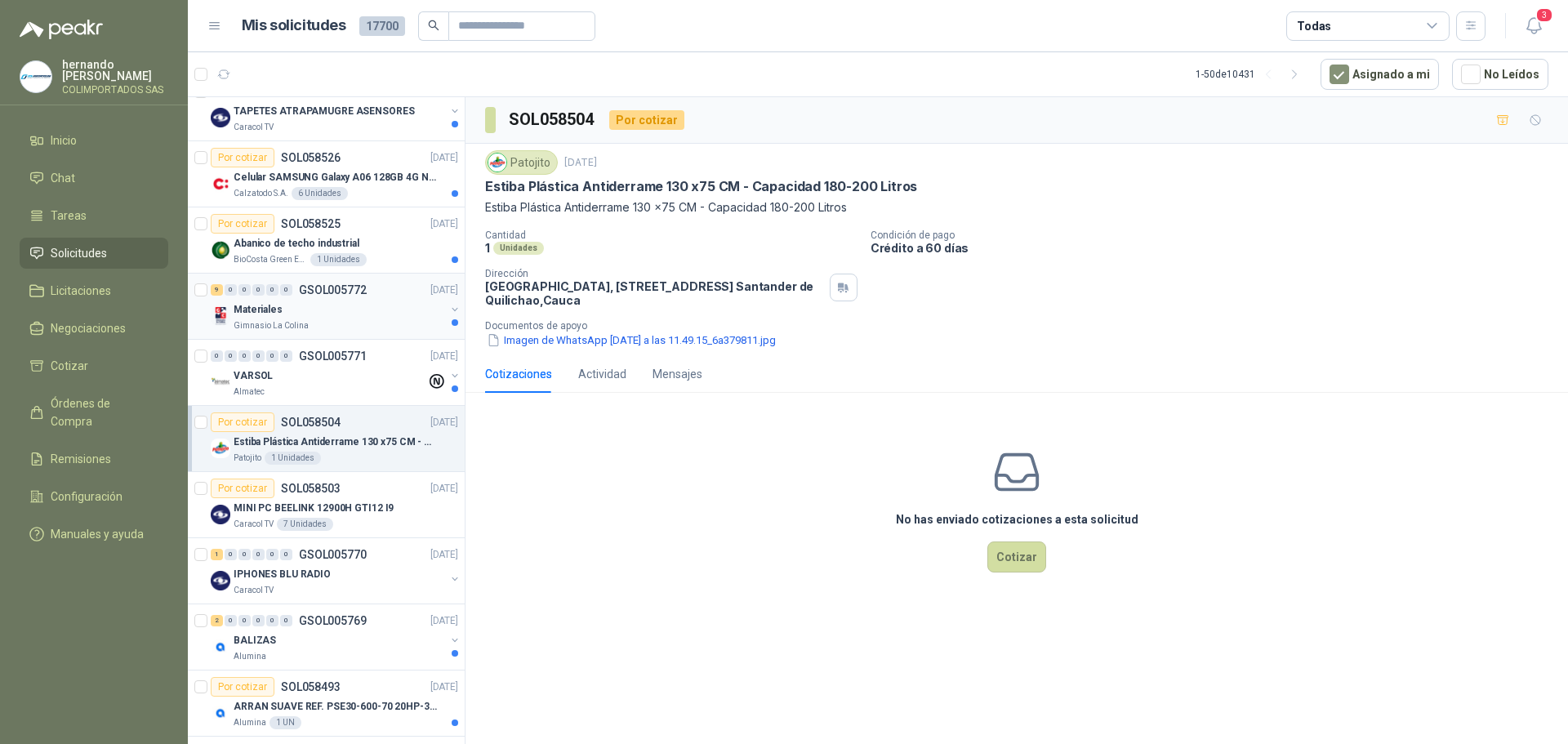
scroll to position [717, 0]
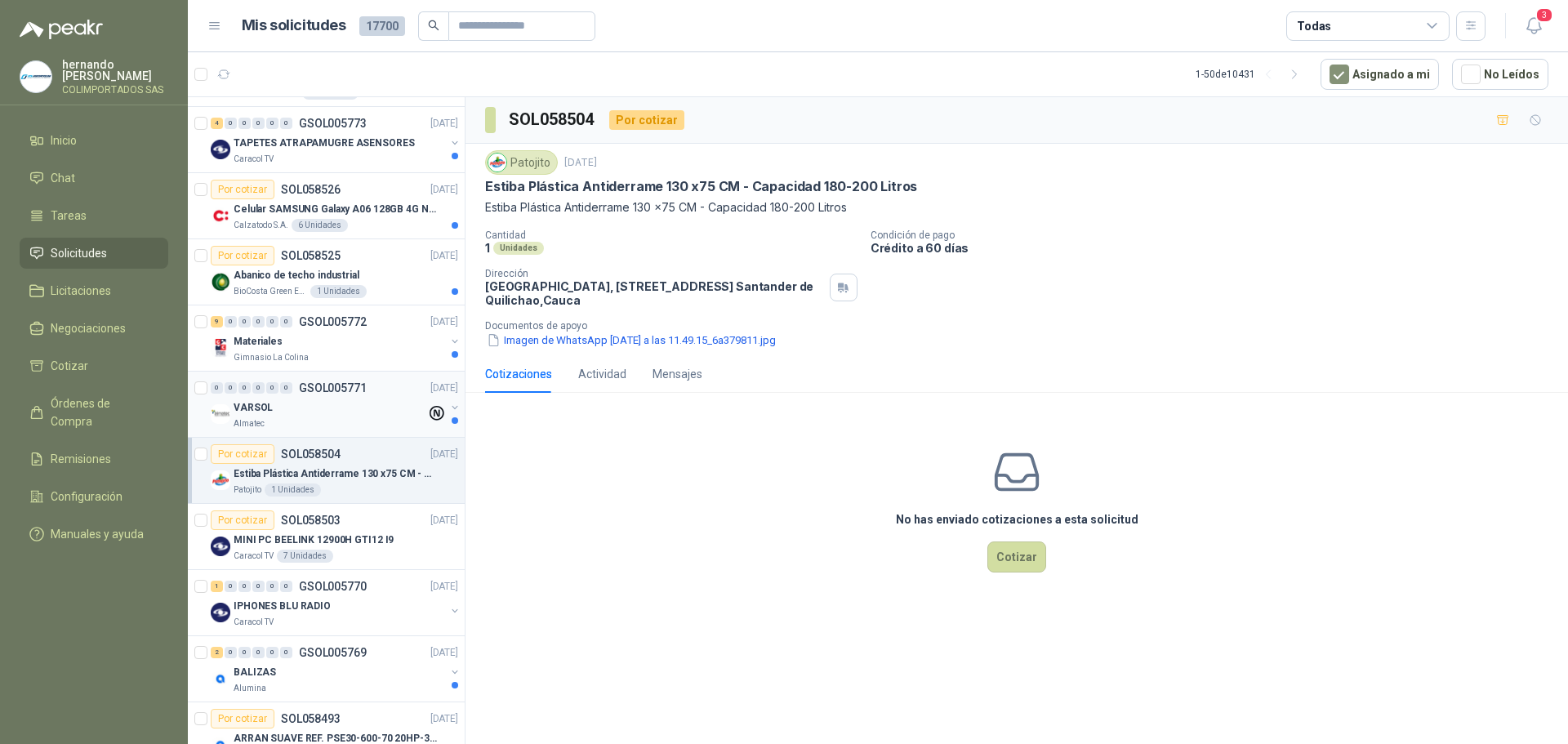
click at [317, 415] on div "VARSOL" at bounding box center [330, 407] width 193 height 20
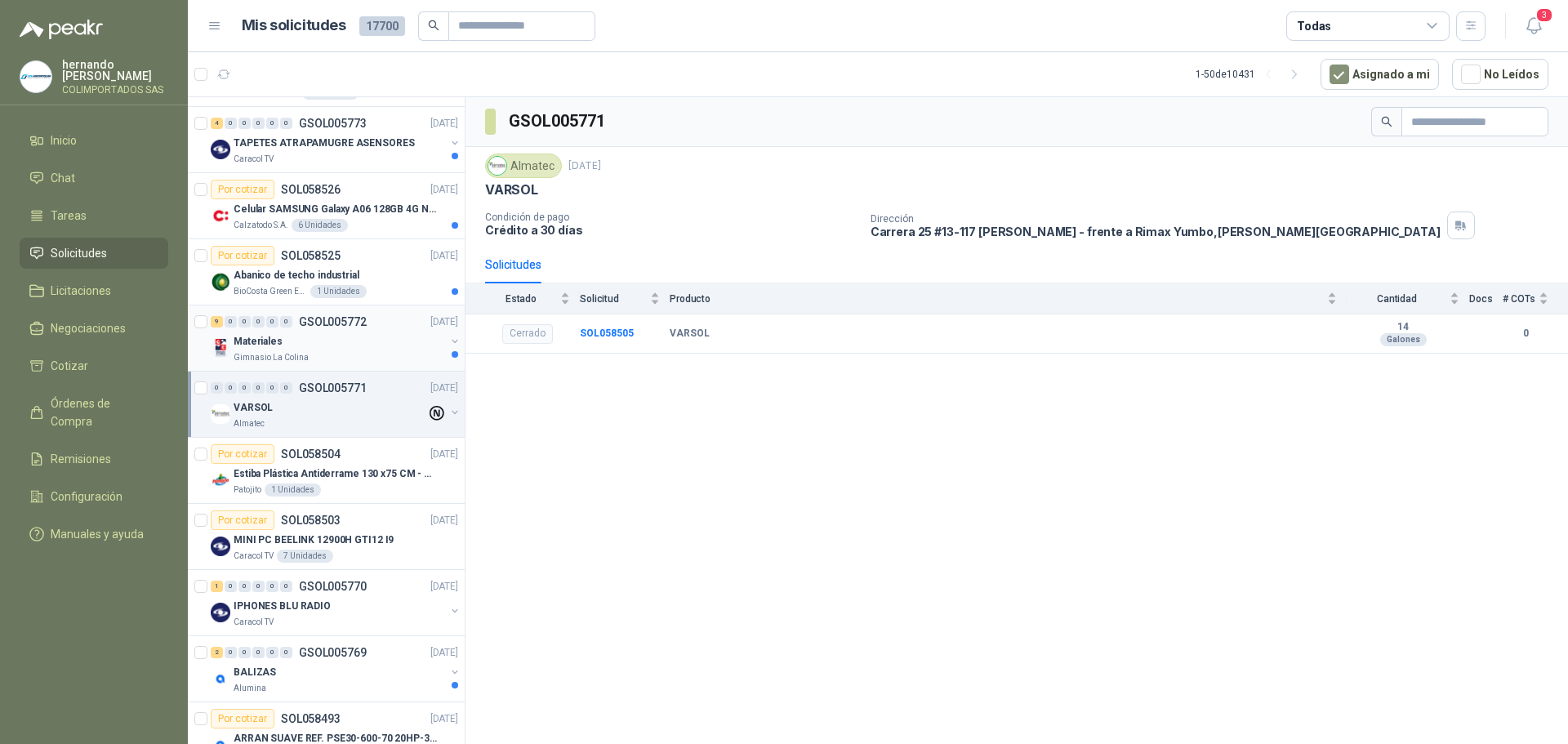
click at [375, 336] on div "Materiales" at bounding box center [339, 341] width 212 height 20
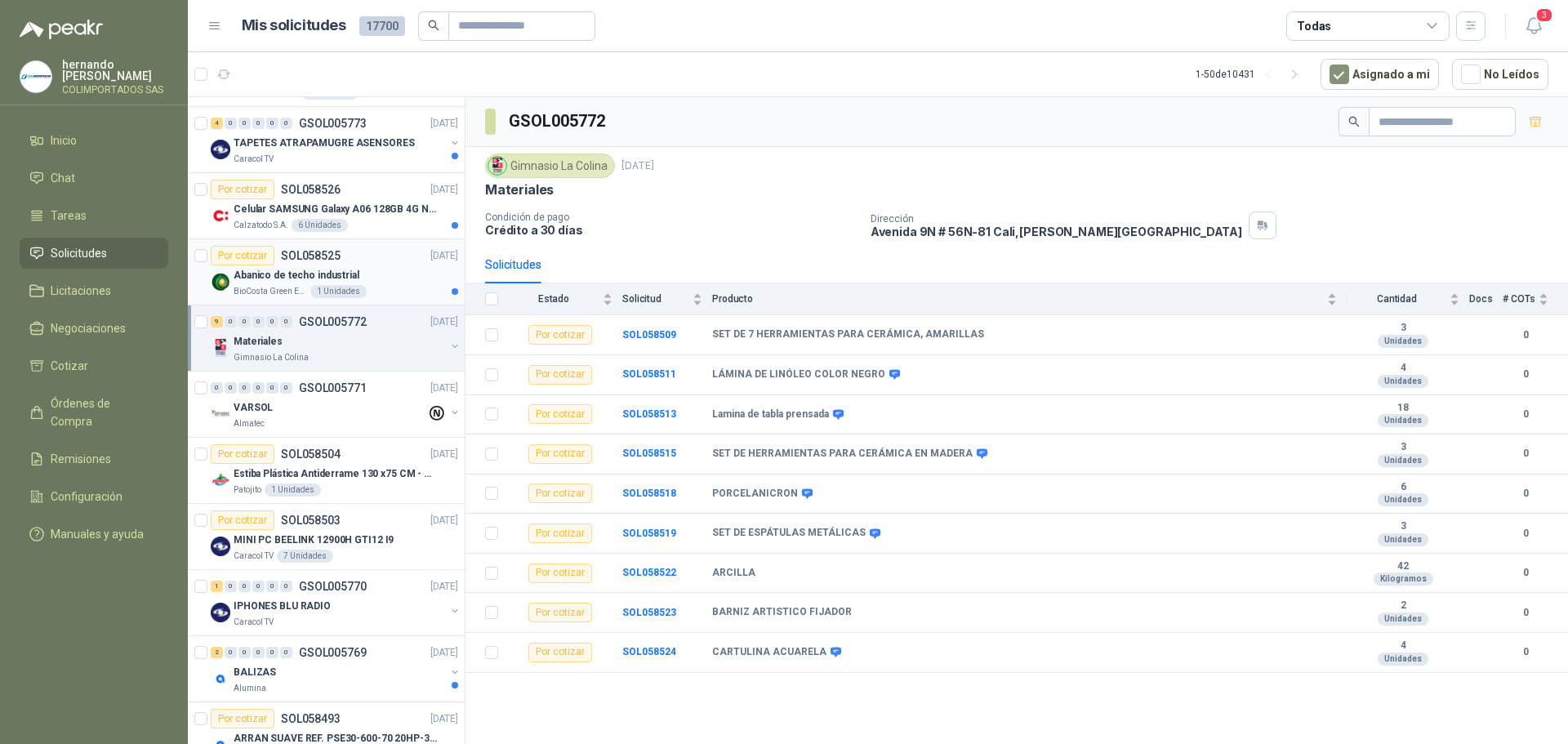
click at [401, 284] on div "Abanico de techo industrial" at bounding box center [346, 276] width 225 height 20
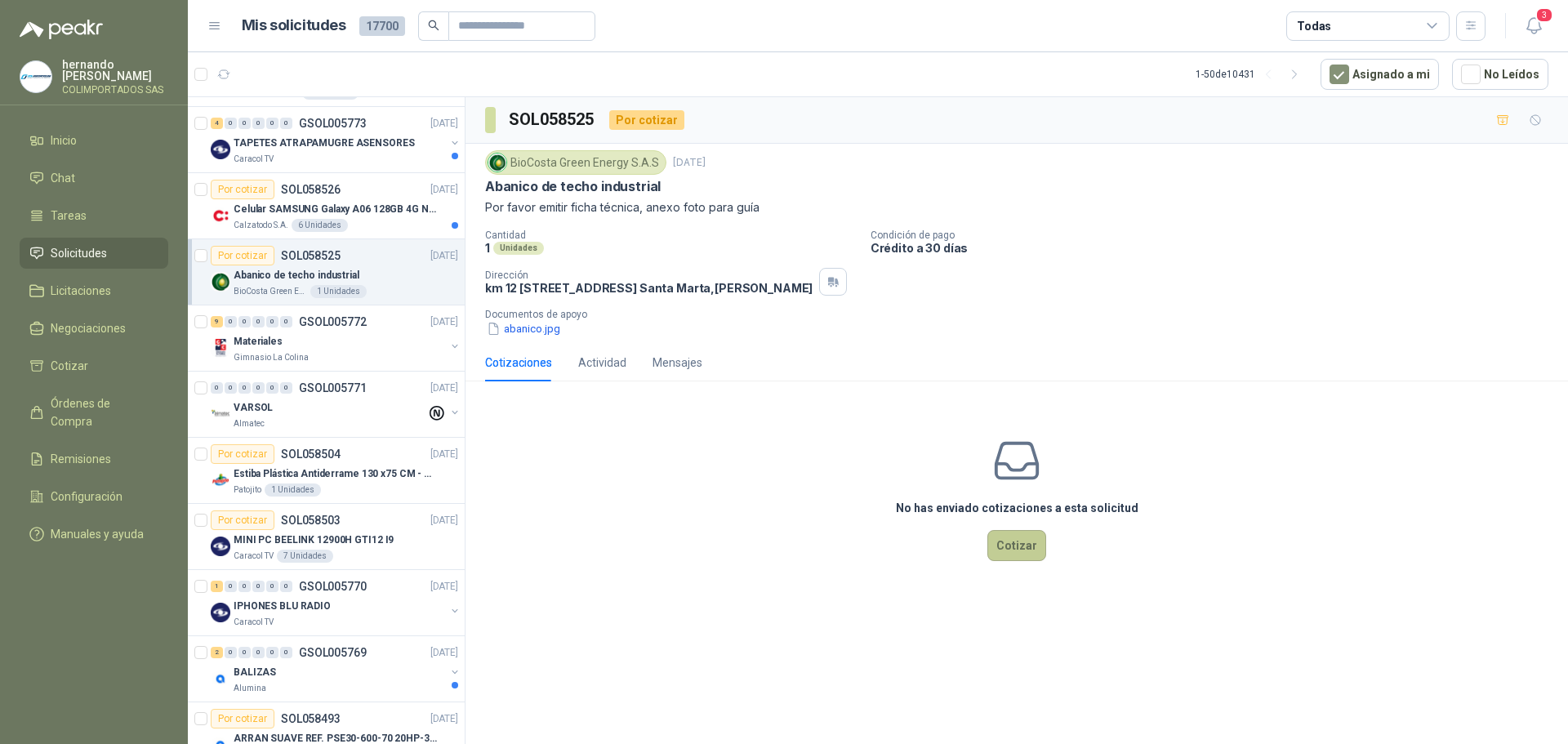
click at [1000, 555] on button "Cotizar" at bounding box center [1017, 545] width 58 height 31
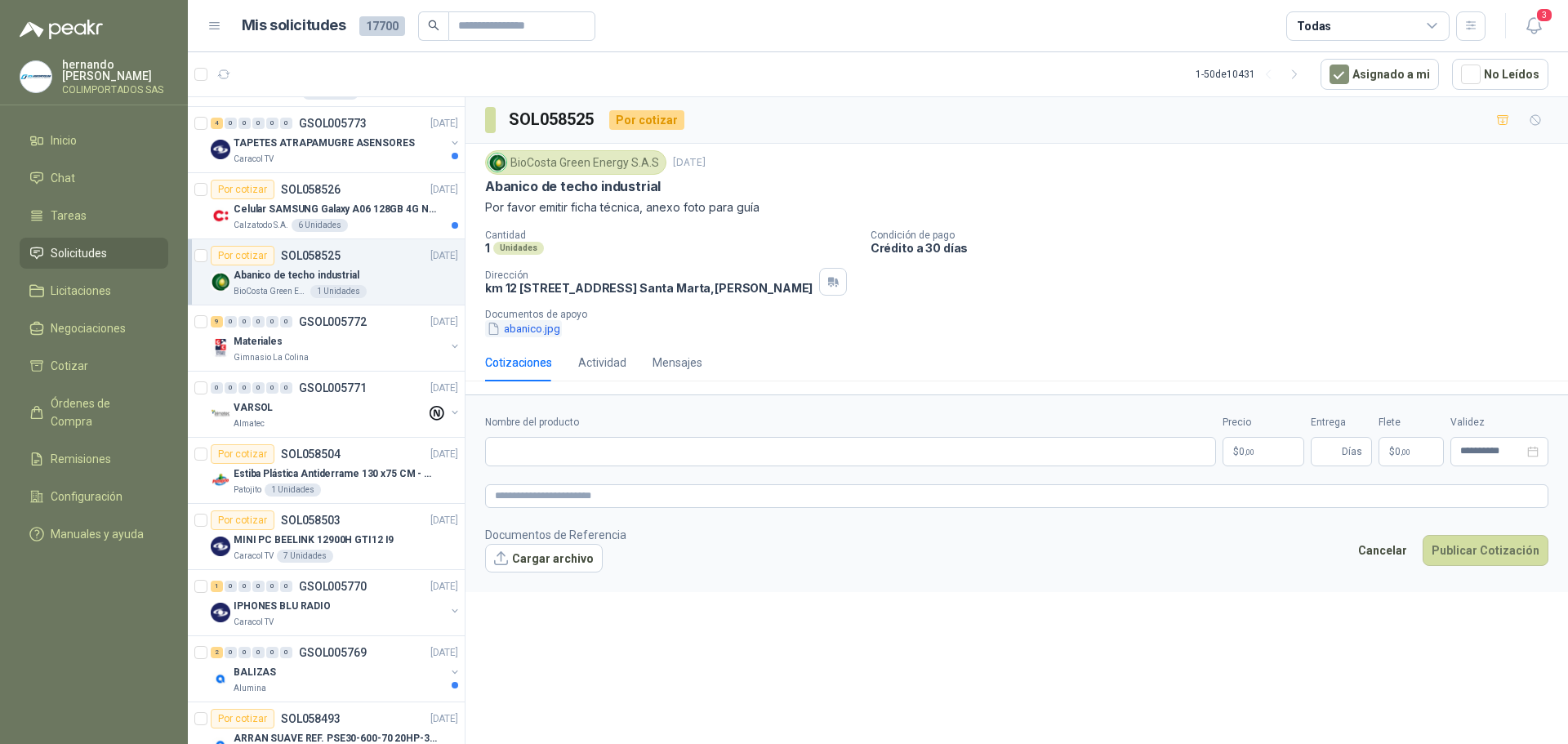
click at [515, 337] on button "abanico.jpg" at bounding box center [523, 328] width 76 height 17
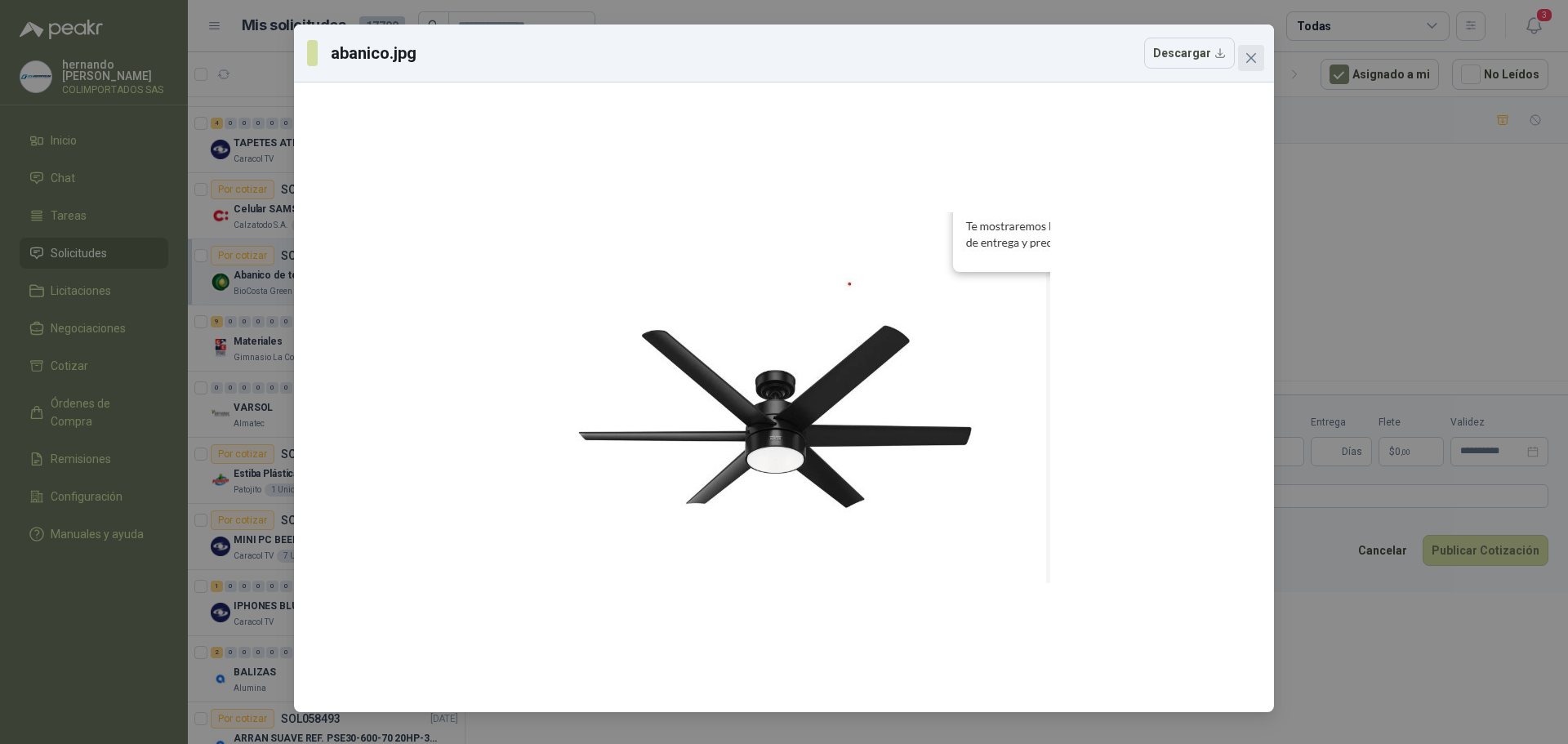
click at [1255, 56] on icon "close" at bounding box center [1251, 57] width 10 height 10
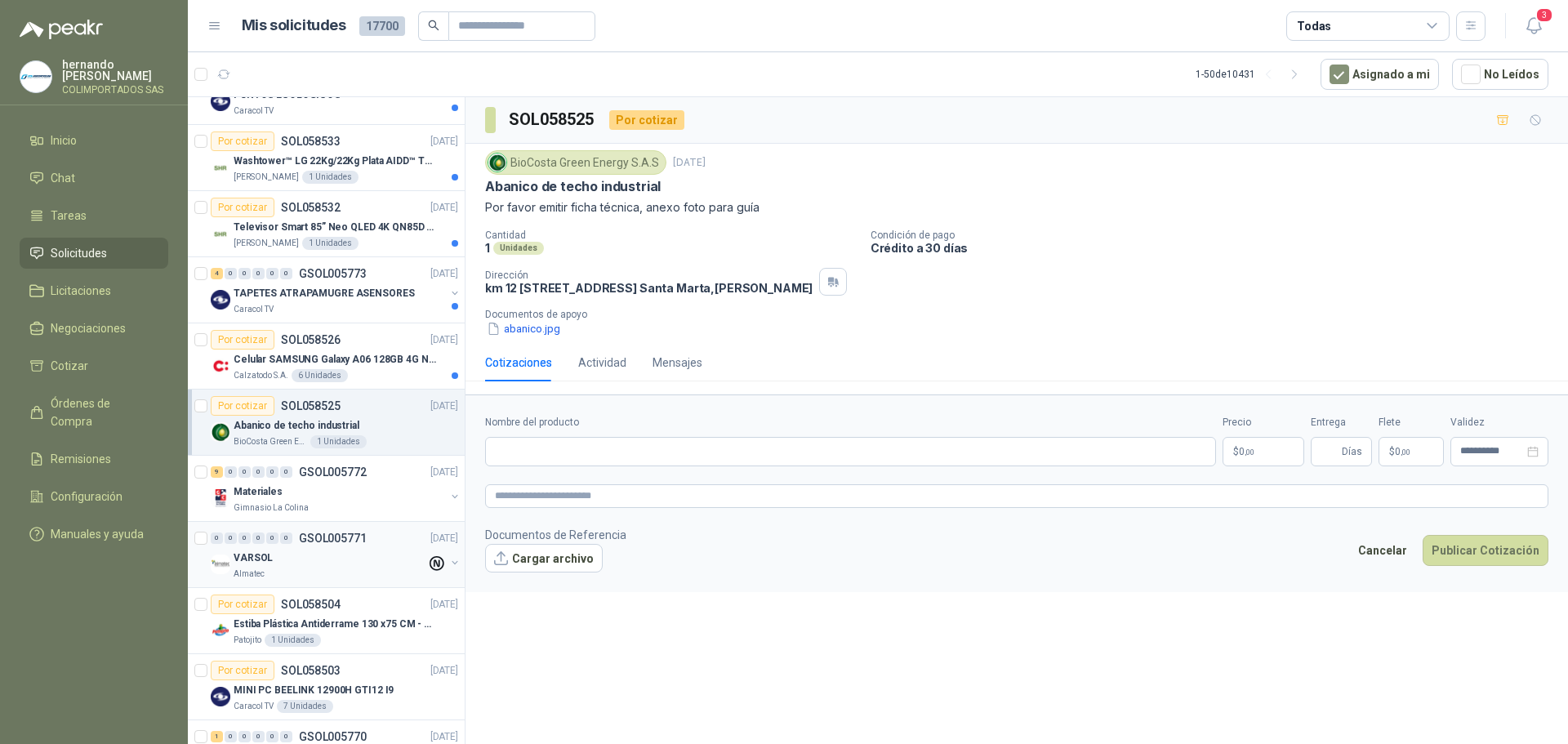
scroll to position [555, 0]
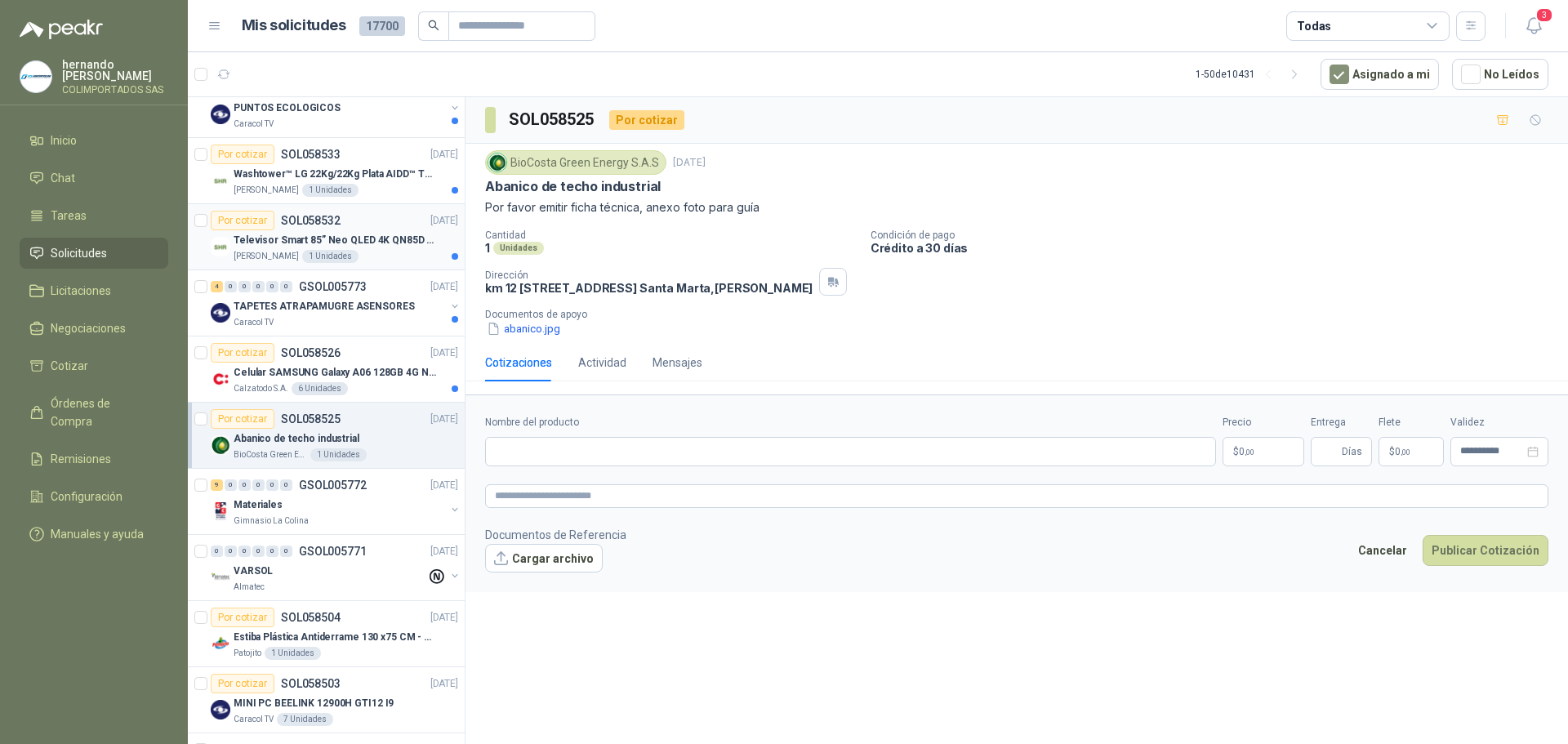
click at [378, 245] on p "Televisor Smart 85” Neo QLED 4K QN85D (QN85QN85DBKXZL)" at bounding box center [335, 240] width 203 height 15
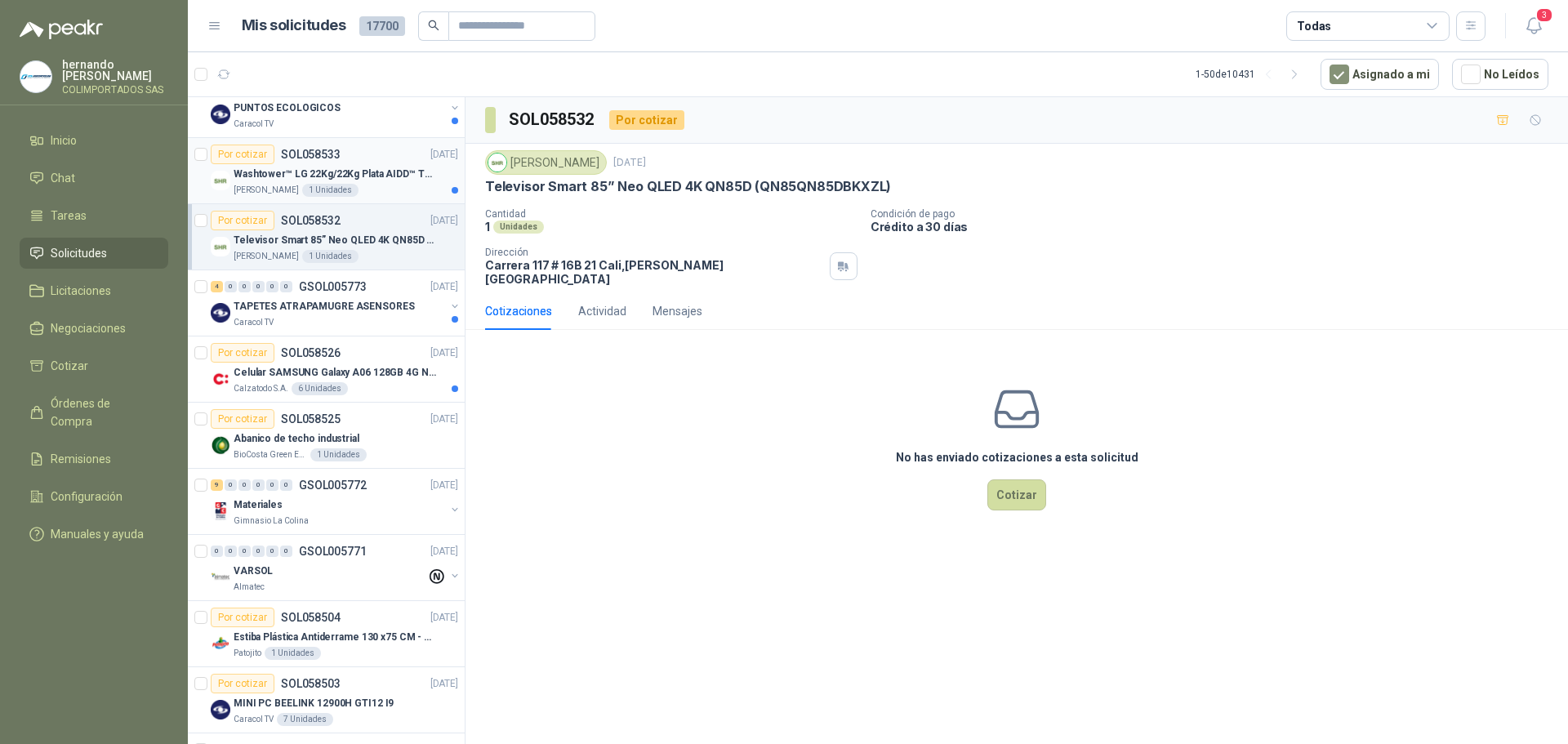
click at [387, 192] on div "[PERSON_NAME] 1 Unidades" at bounding box center [346, 190] width 225 height 13
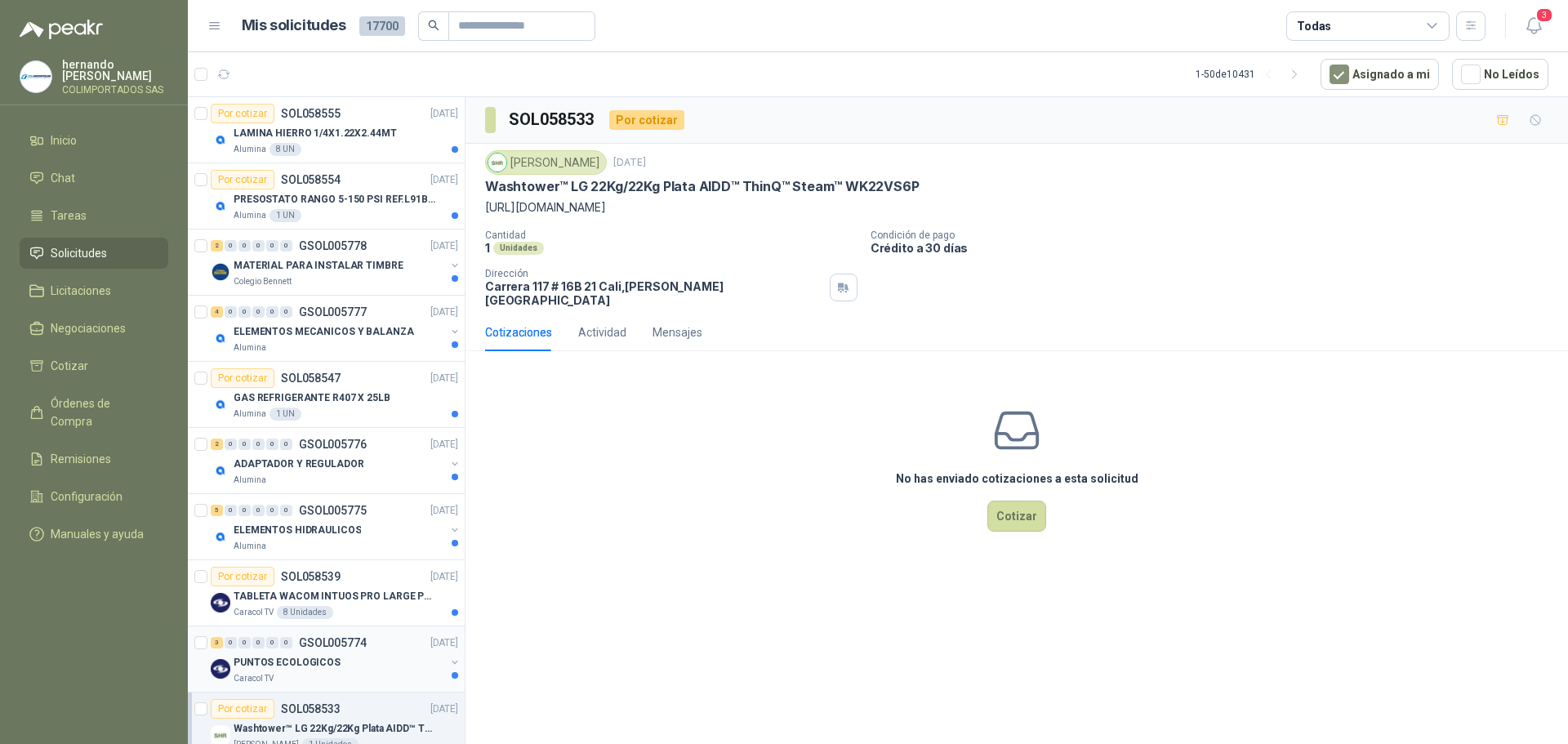
click at [357, 671] on div "PUNTOS ECOLOGICOS" at bounding box center [339, 662] width 212 height 20
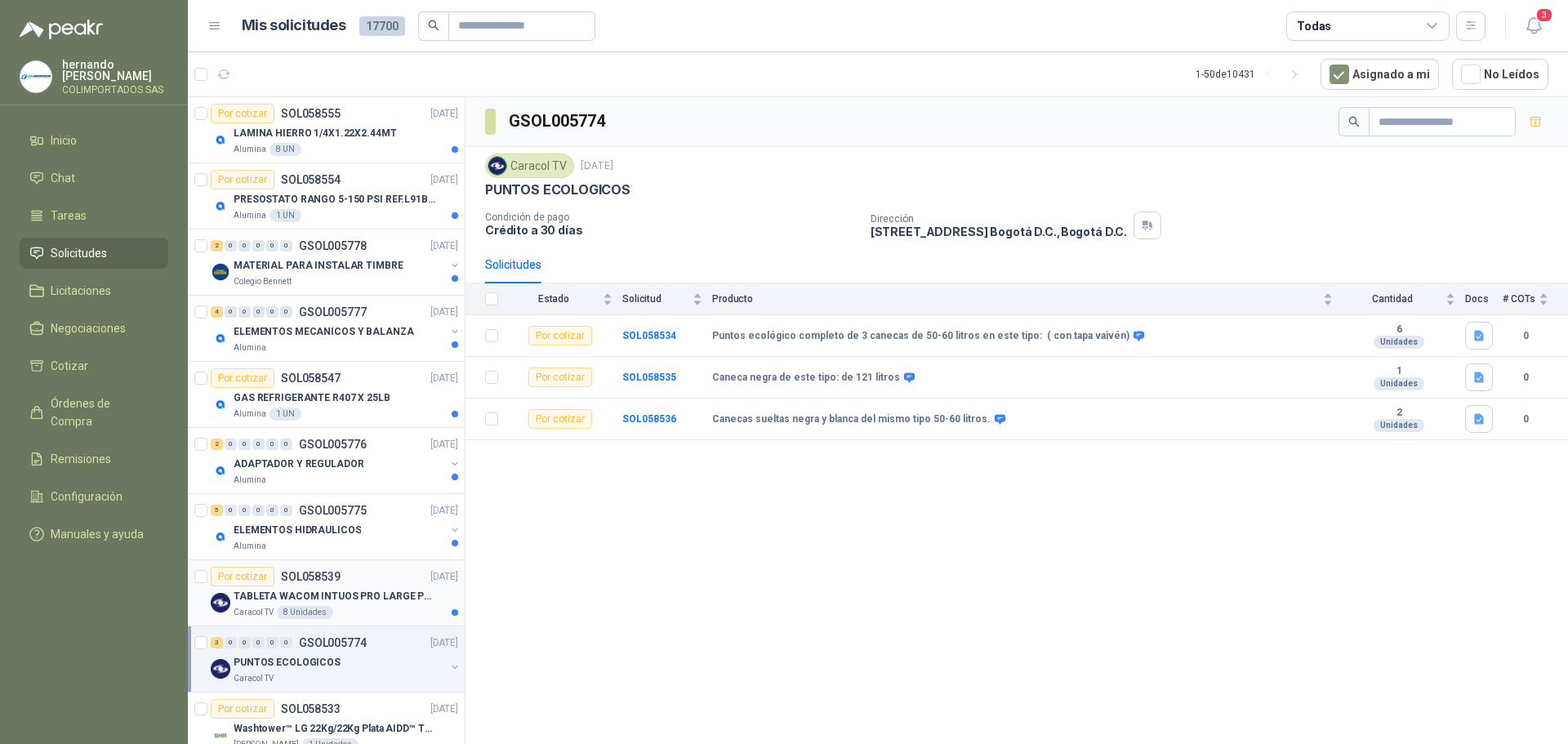
click at [352, 600] on p "TABLETA WACOM INTUOS PRO LARGE PTK870K0A" at bounding box center [335, 596] width 203 height 15
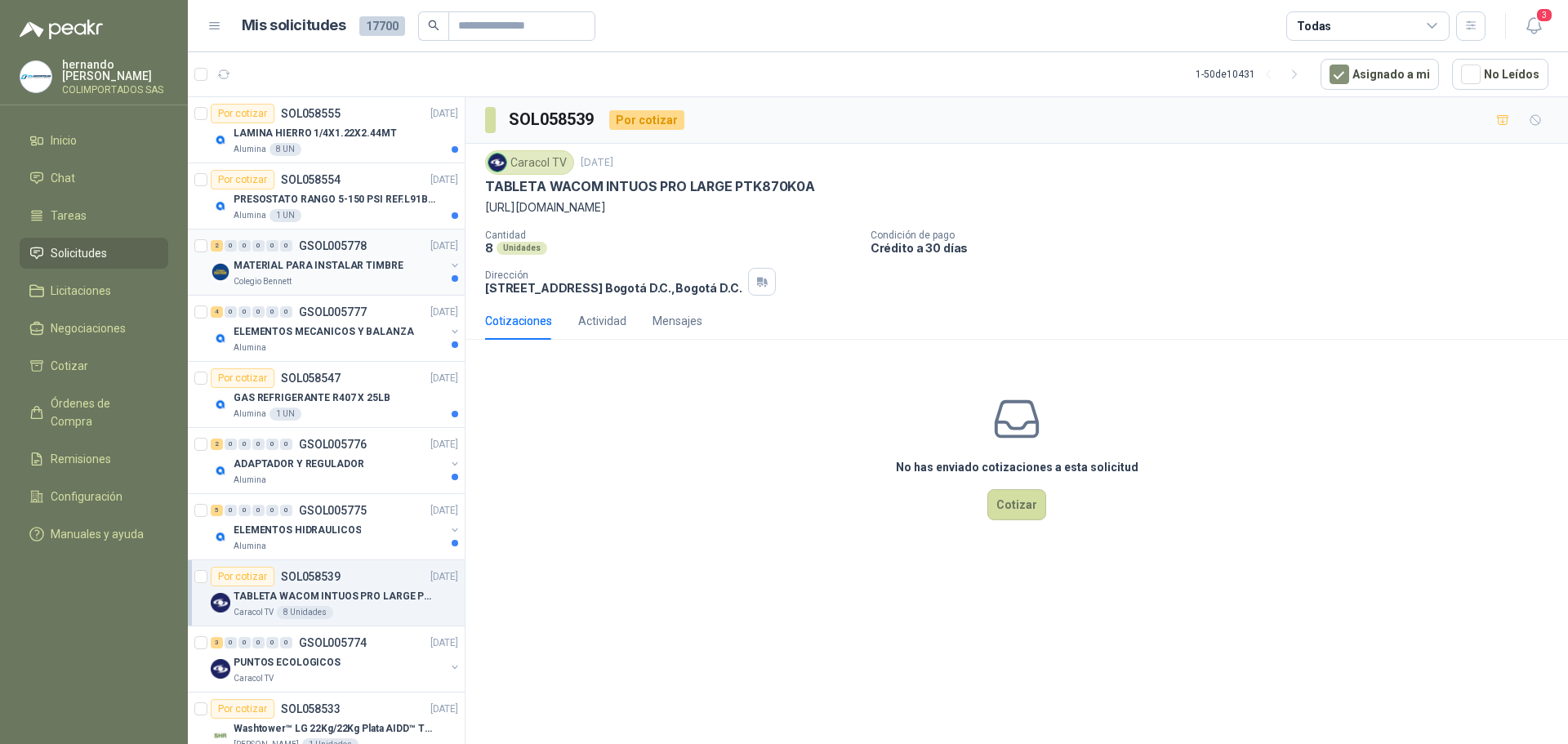
click at [329, 278] on div "Colegio Bennett" at bounding box center [339, 282] width 212 height 13
